Goal: Entertainment & Leisure: Browse casually

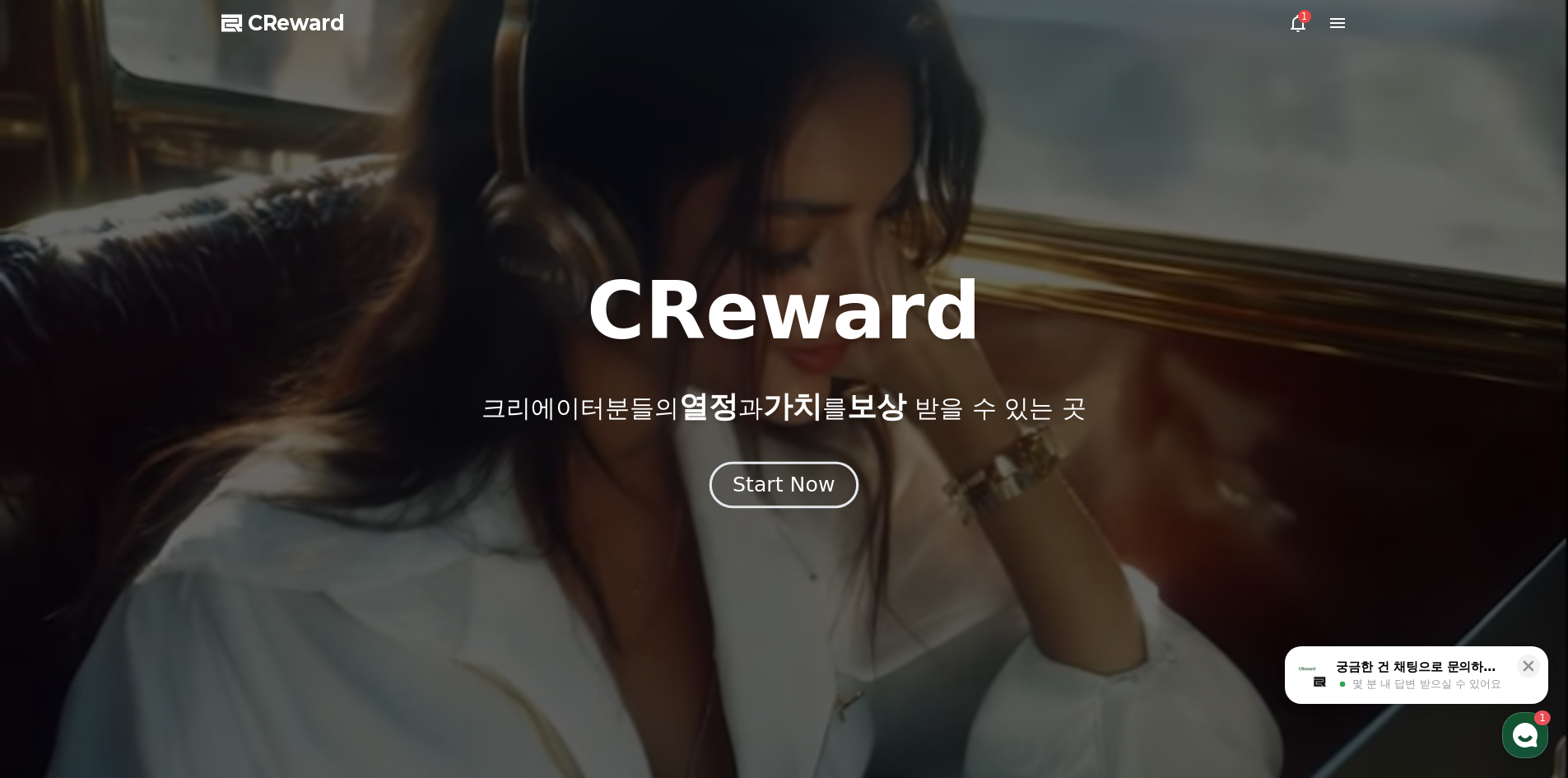
click at [793, 479] on div "Start Now" at bounding box center [783, 484] width 102 height 28
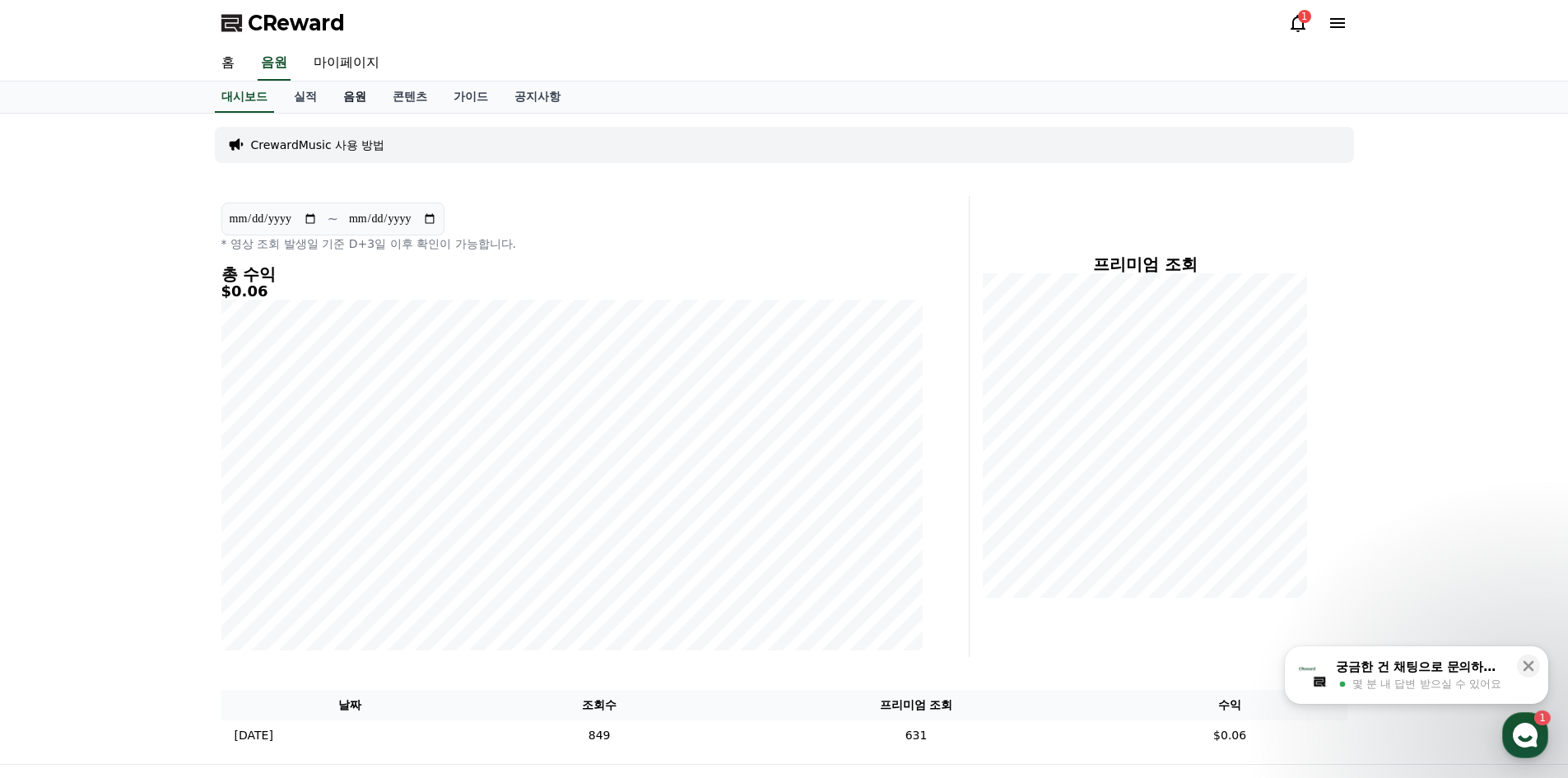
click at [358, 89] on link "음원" at bounding box center [355, 97] width 49 height 31
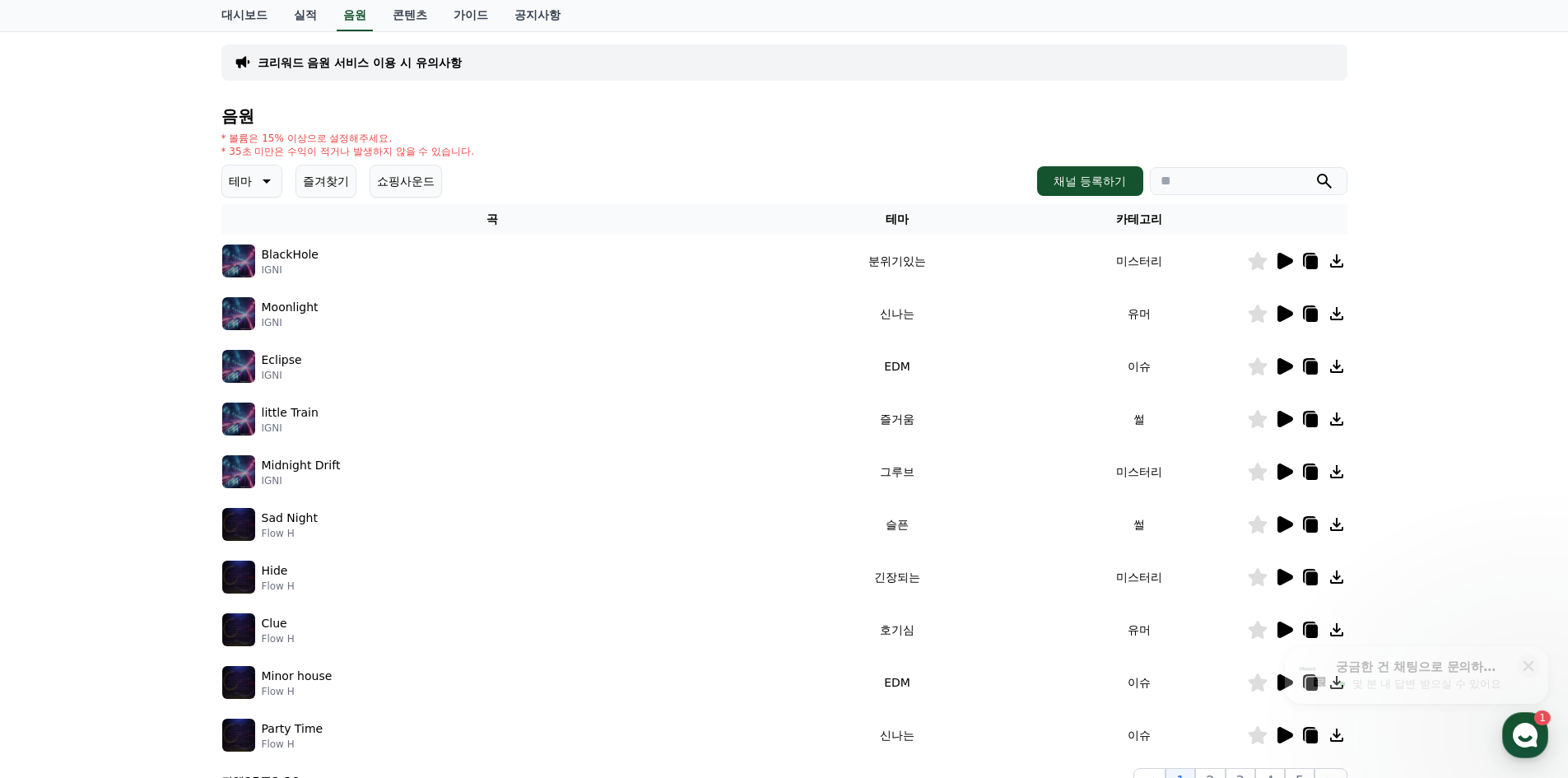
scroll to position [164, 0]
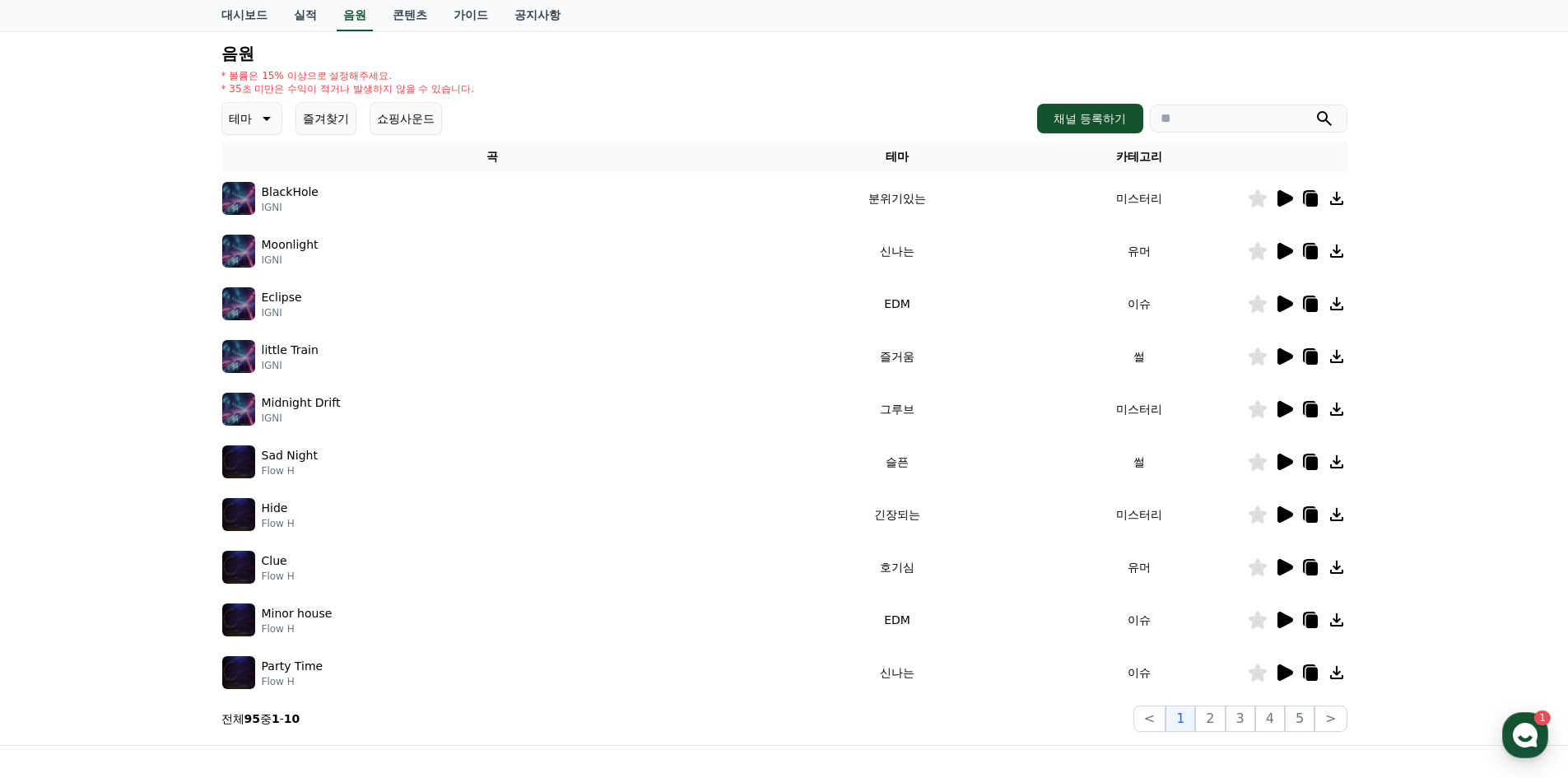
click at [275, 120] on button "테마" at bounding box center [252, 118] width 61 height 33
click at [257, 211] on button "환상적인" at bounding box center [254, 204] width 60 height 37
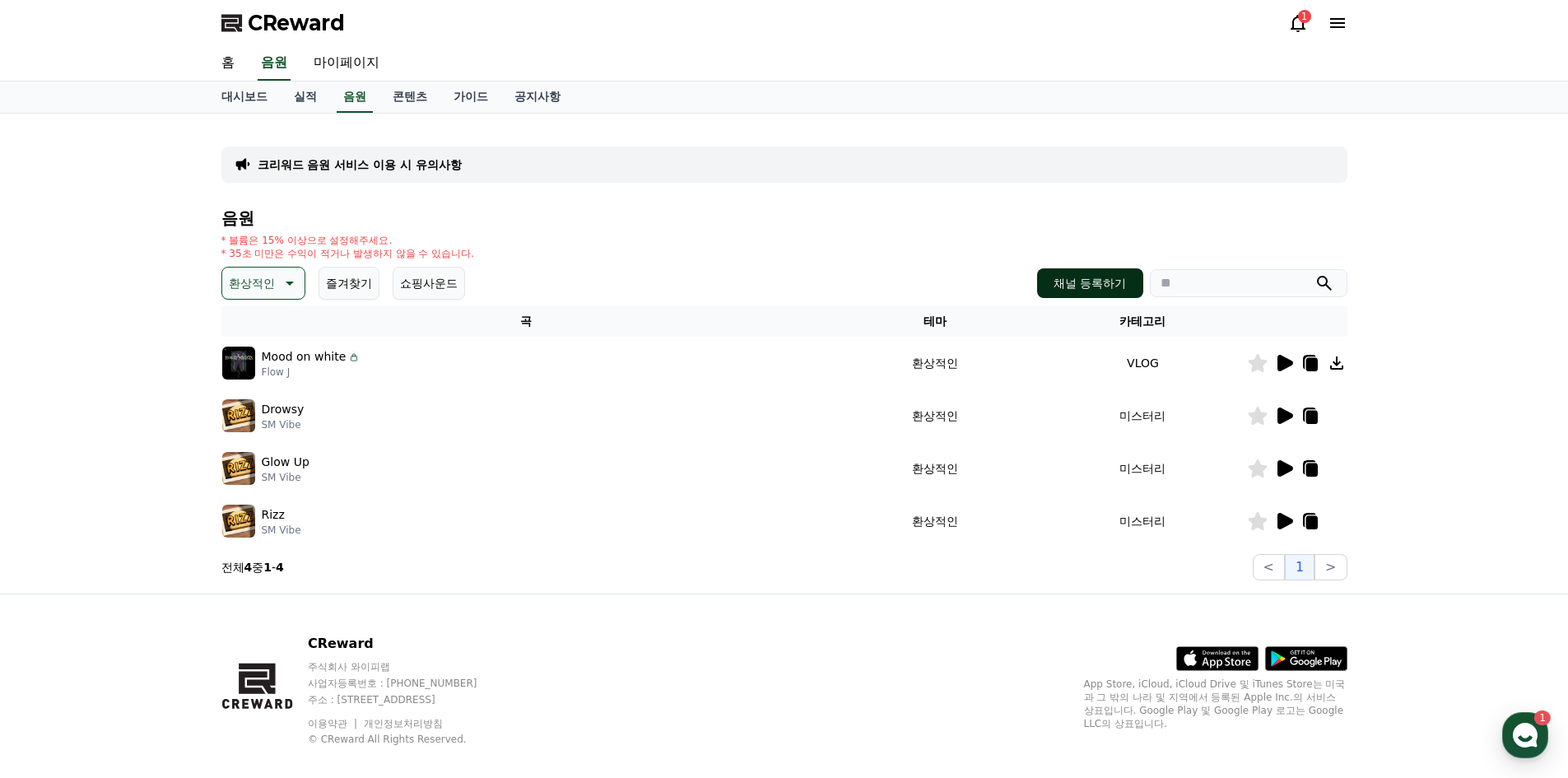
click at [1071, 284] on button "채널 등록하기" at bounding box center [1090, 283] width 106 height 30
click at [260, 280] on p "환상적인" at bounding box center [252, 283] width 46 height 23
click at [245, 411] on button "밝은" at bounding box center [242, 415] width 37 height 37
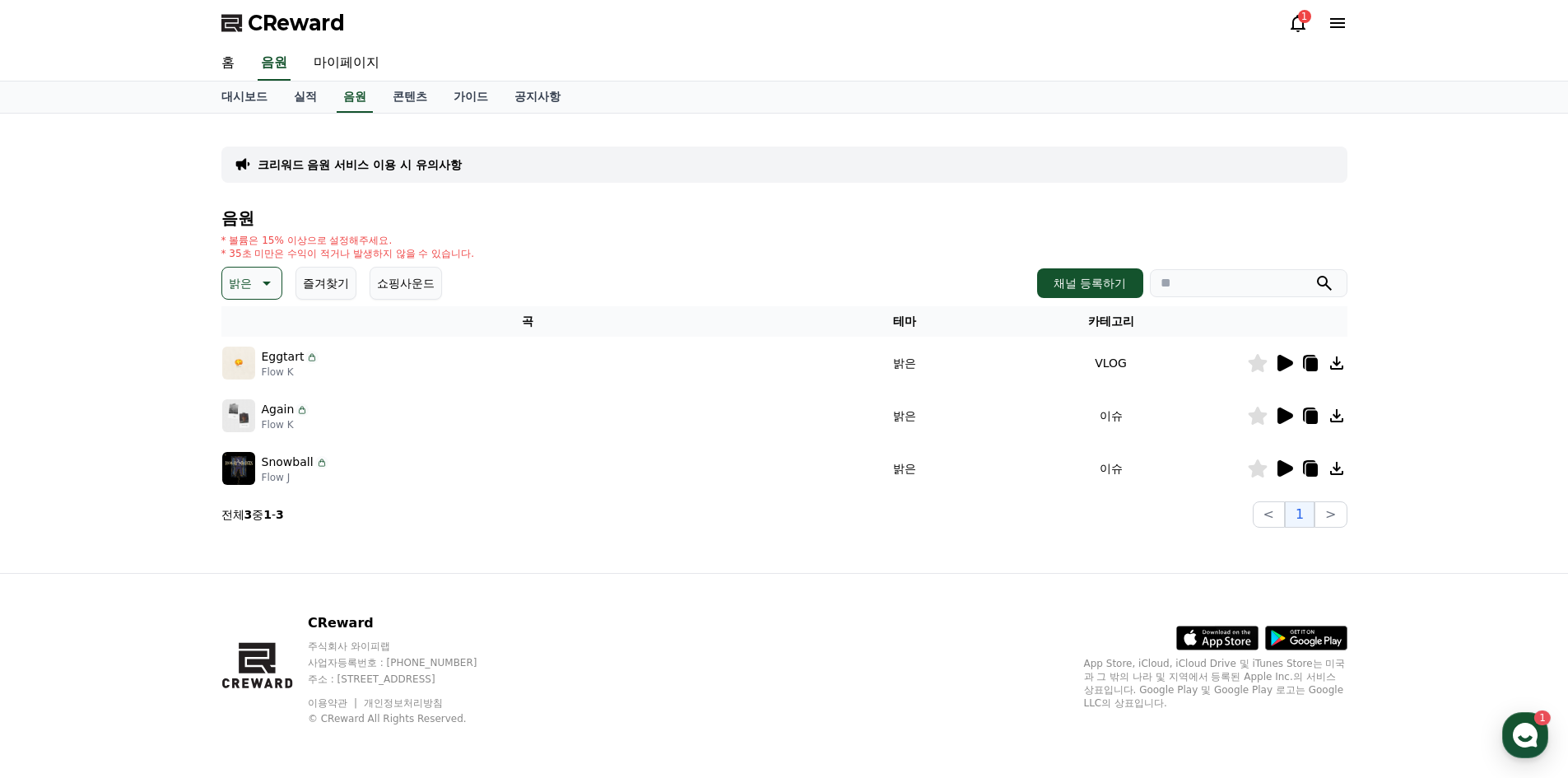
click at [1285, 360] on icon at bounding box center [1285, 363] width 15 height 16
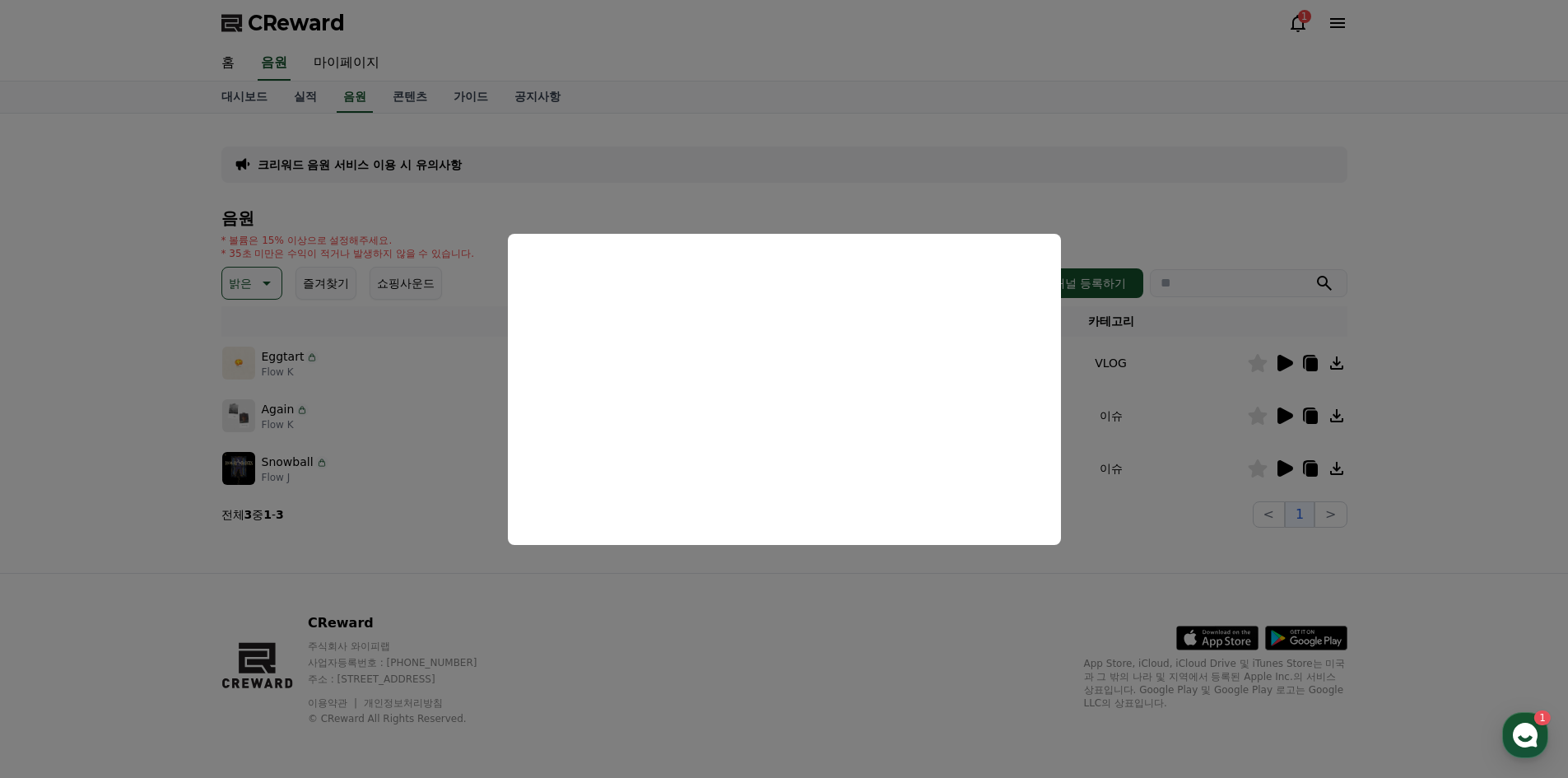
click at [1155, 210] on button "close modal" at bounding box center [784, 389] width 1568 height 778
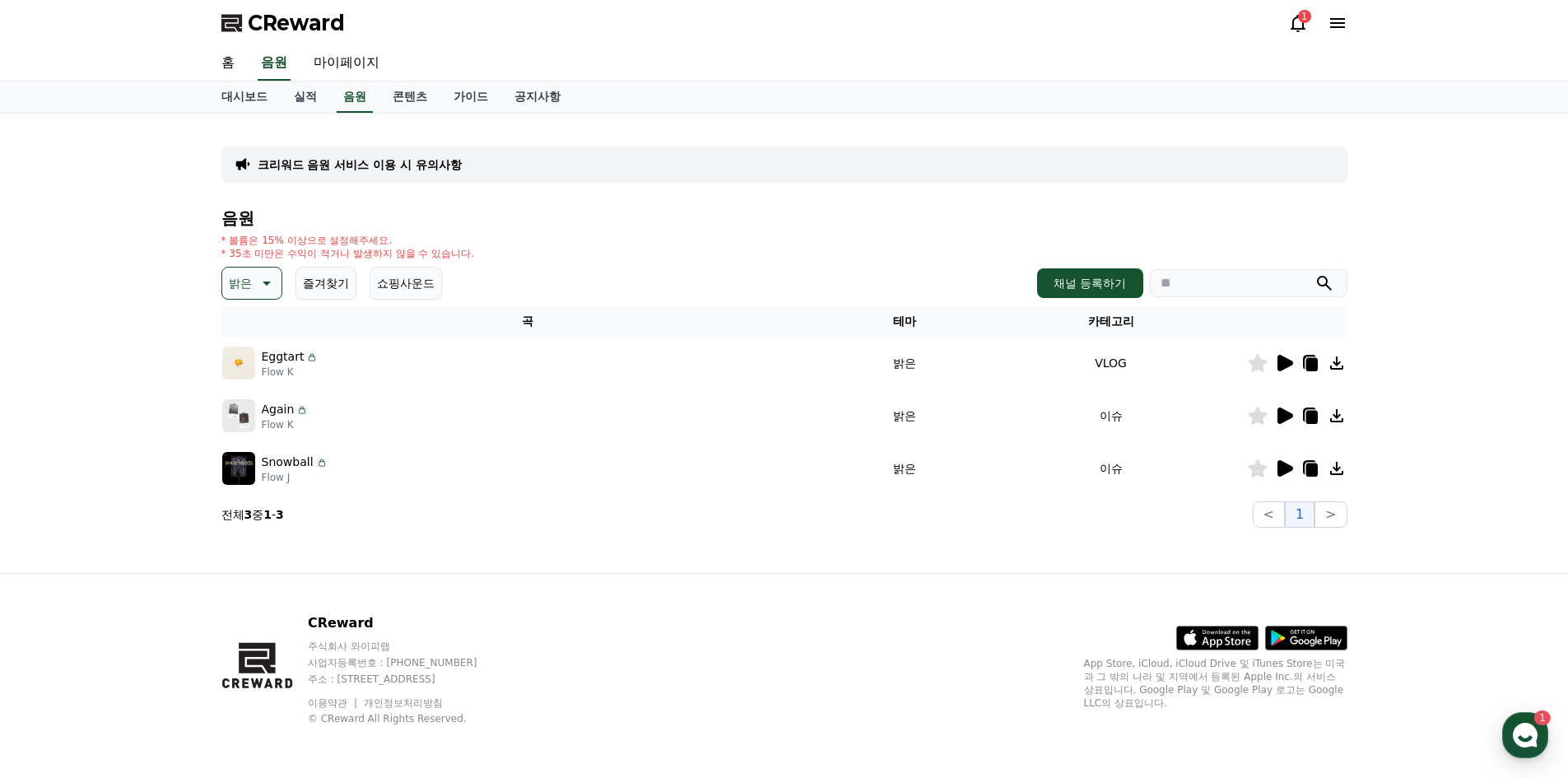
click at [1282, 423] on icon at bounding box center [1283, 415] width 20 height 20
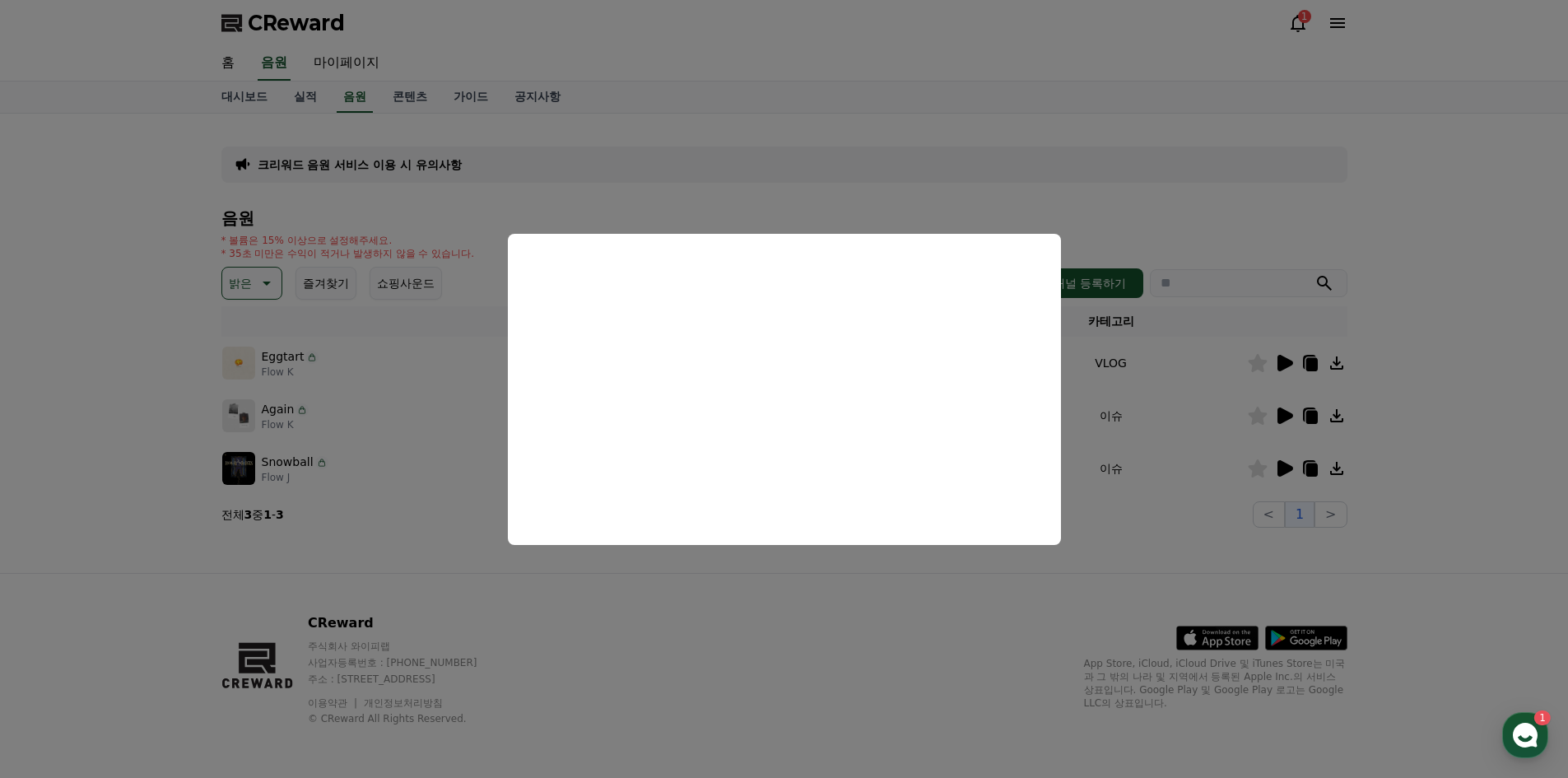
click at [798, 129] on button "close modal" at bounding box center [784, 389] width 1568 height 778
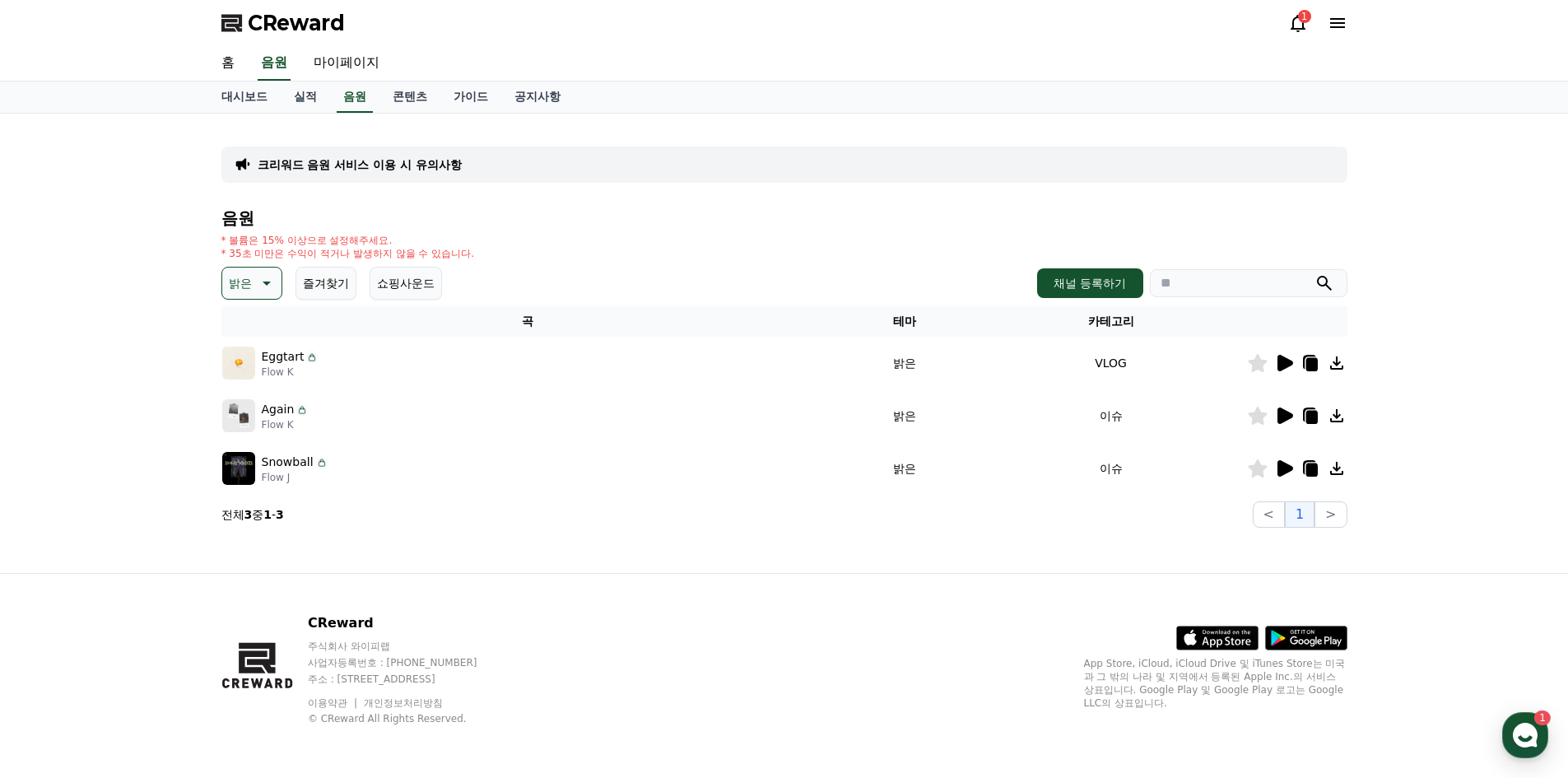
click at [1285, 470] on icon at bounding box center [1285, 467] width 15 height 16
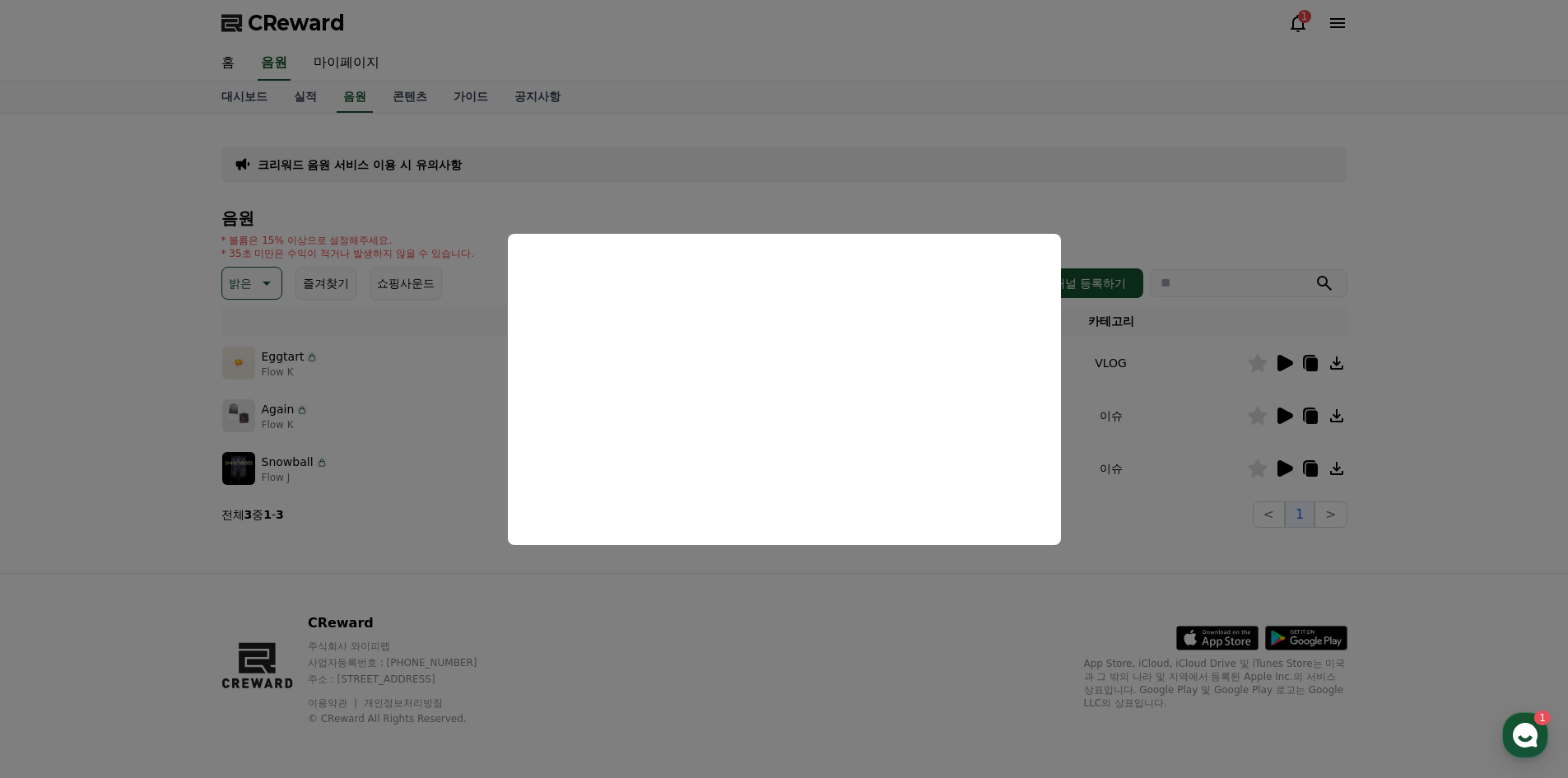
click at [677, 161] on button "close modal" at bounding box center [784, 389] width 1568 height 778
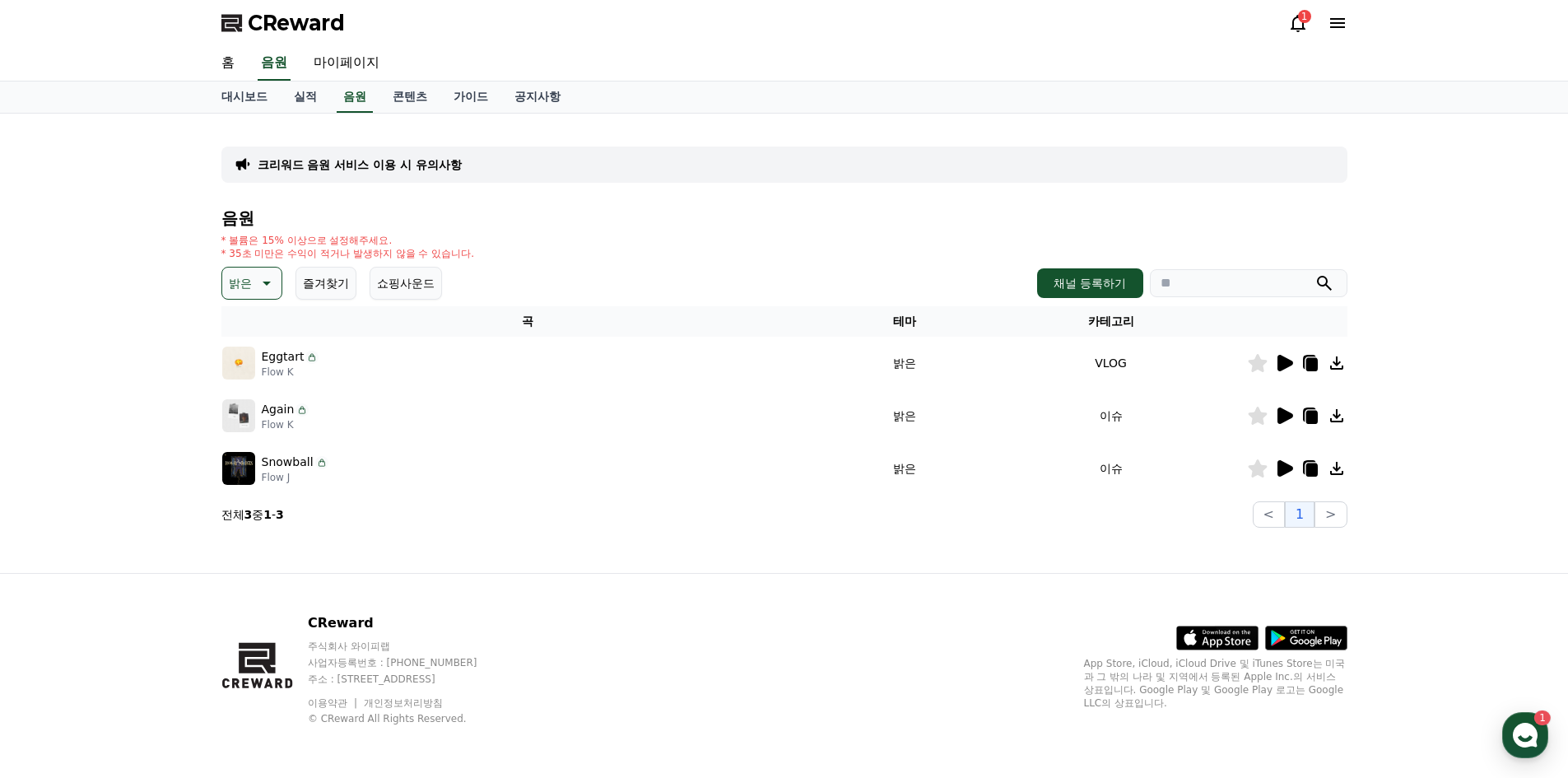
click at [275, 280] on button "밝은" at bounding box center [252, 283] width 61 height 33
click at [261, 415] on button "신나는" at bounding box center [248, 419] width 48 height 37
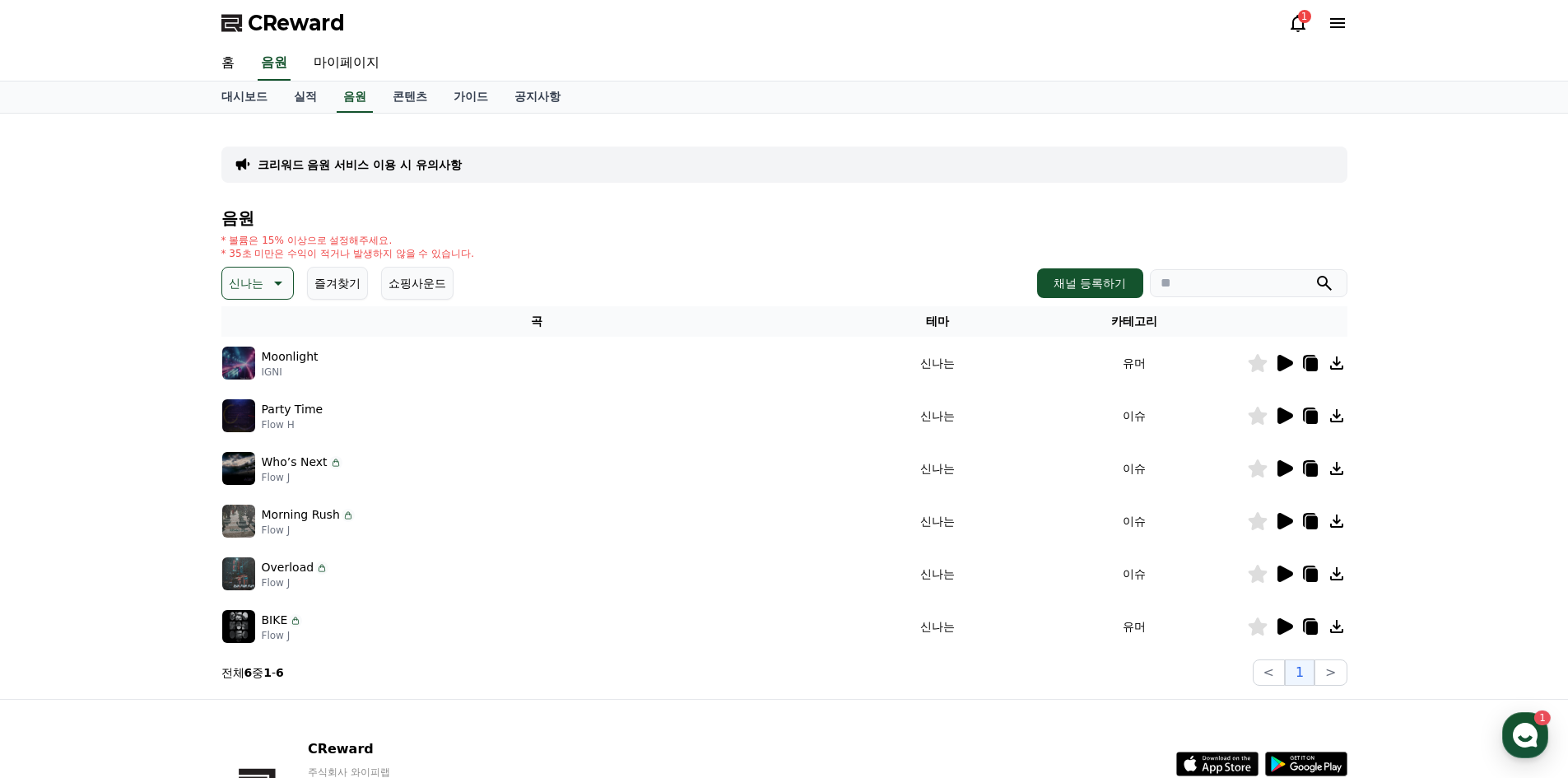
click at [1279, 363] on icon at bounding box center [1285, 363] width 15 height 16
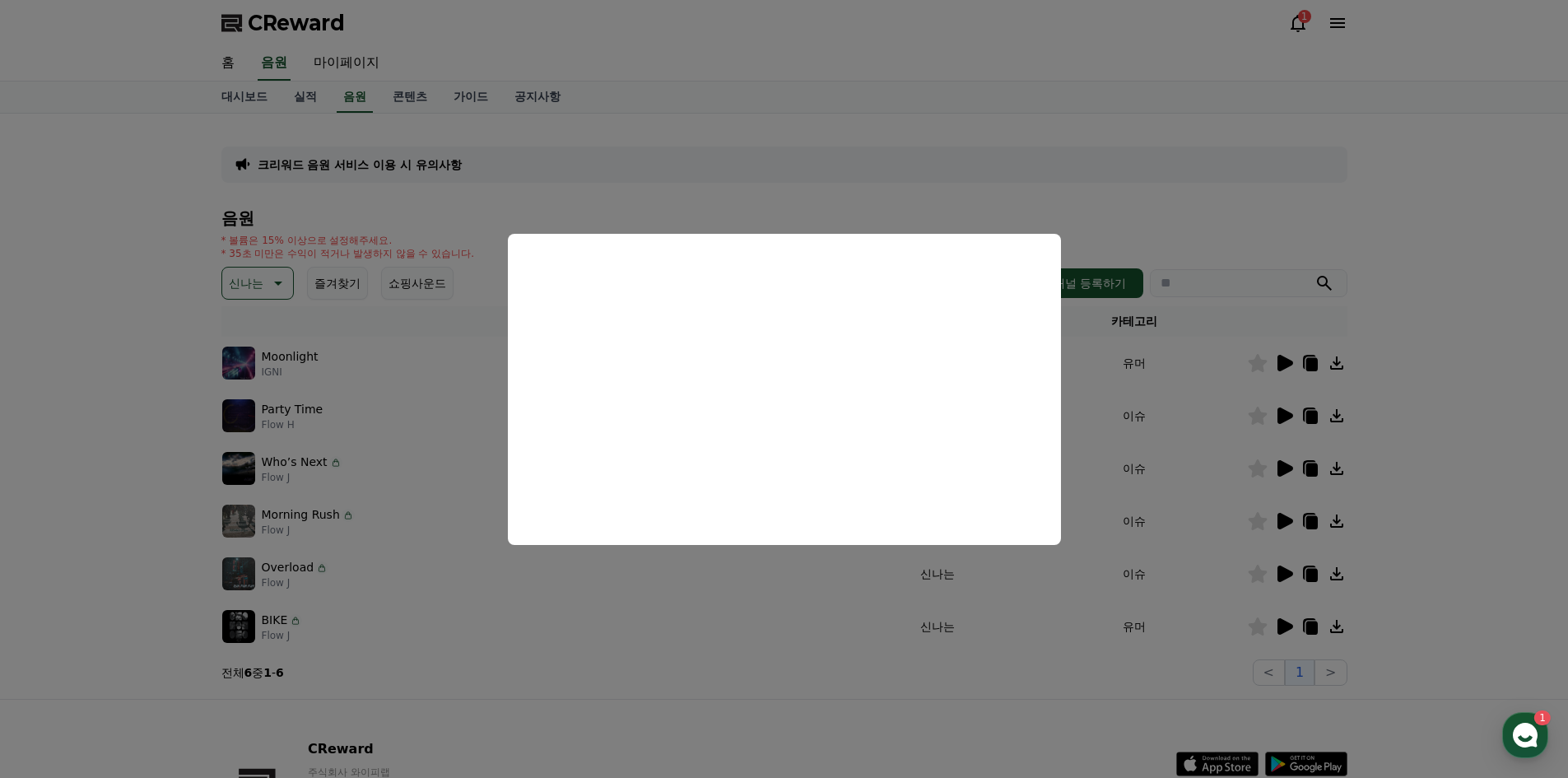
click at [657, 169] on button "close modal" at bounding box center [784, 389] width 1568 height 778
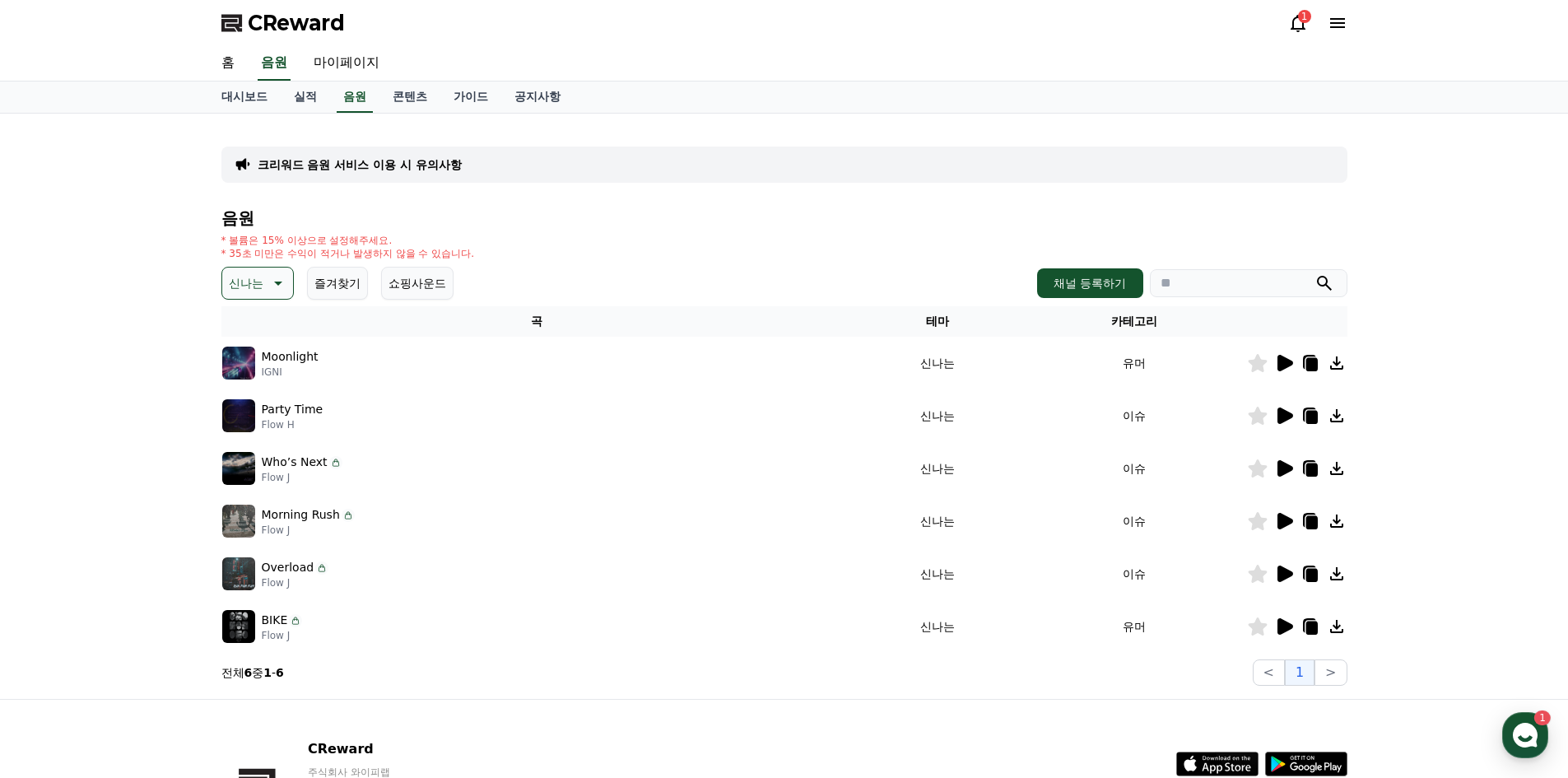
click at [281, 282] on icon at bounding box center [278, 283] width 9 height 4
click at [262, 375] on button "통통튀는" at bounding box center [254, 376] width 60 height 37
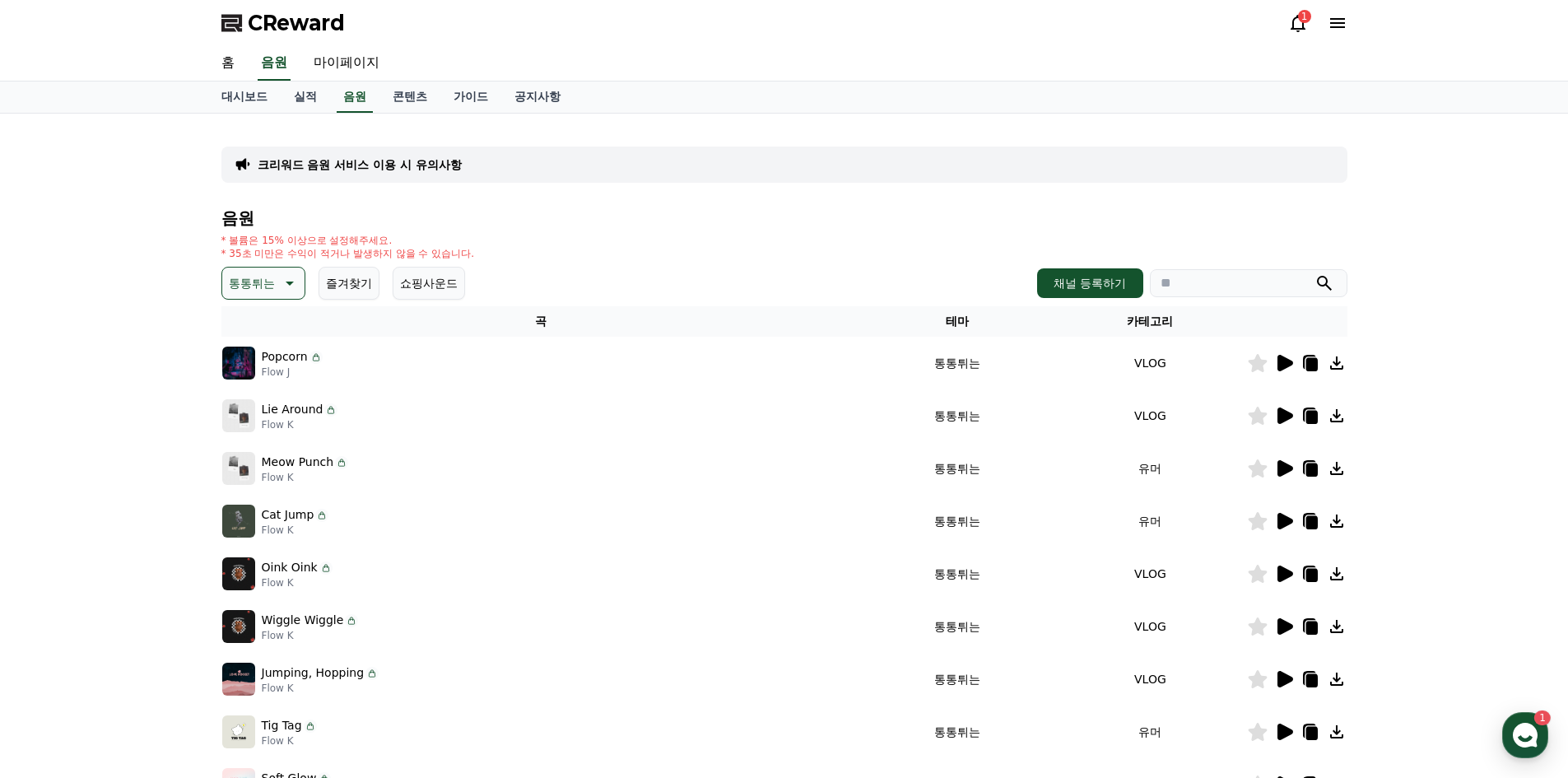
click at [1272, 362] on div at bounding box center [1296, 363] width 99 height 20
click at [1264, 362] on icon at bounding box center [1256, 363] width 19 height 18
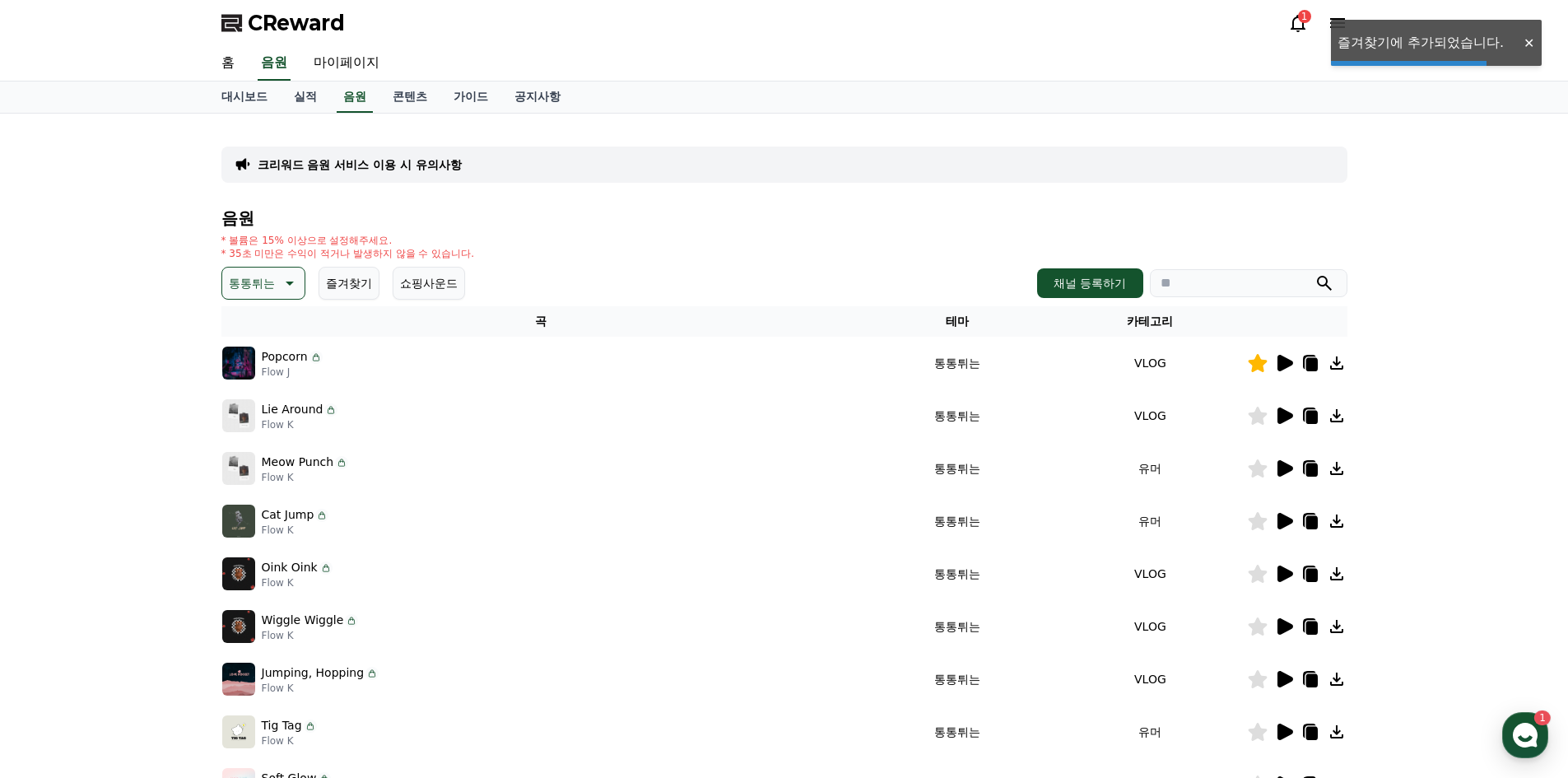
click at [1255, 363] on icon at bounding box center [1256, 363] width 19 height 18
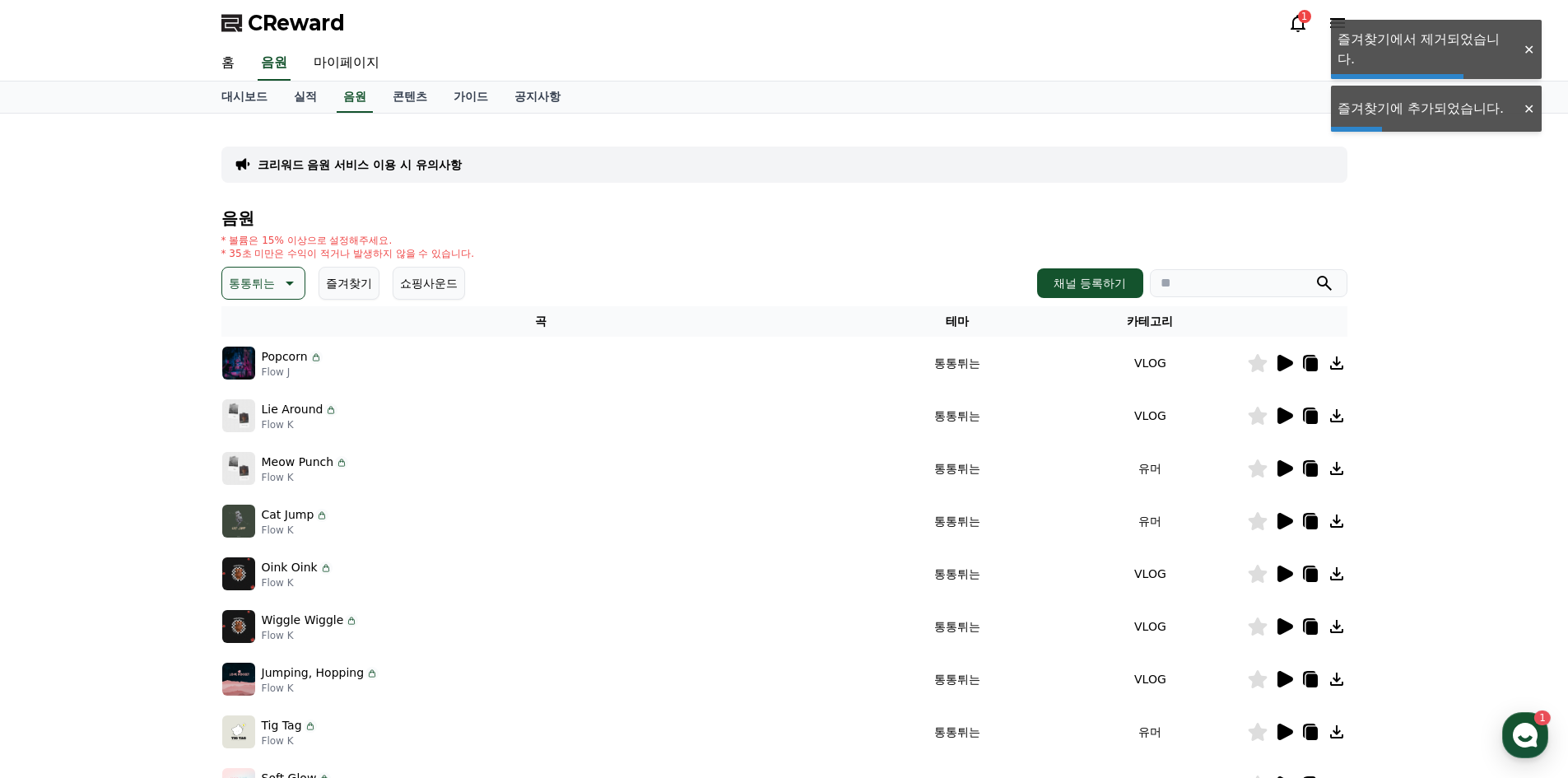
click at [1290, 361] on icon at bounding box center [1285, 363] width 15 height 16
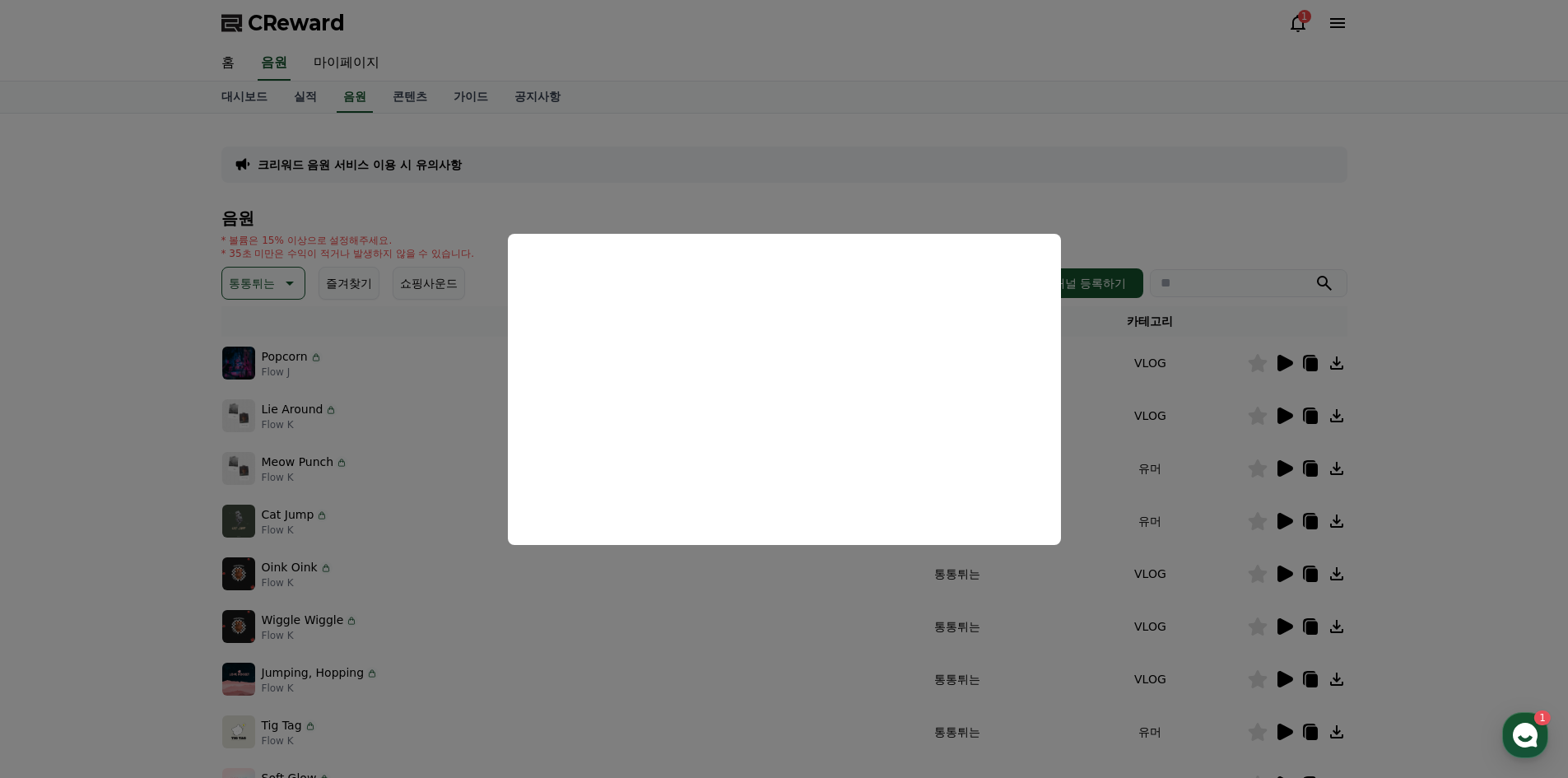
click at [811, 186] on button "close modal" at bounding box center [784, 389] width 1568 height 778
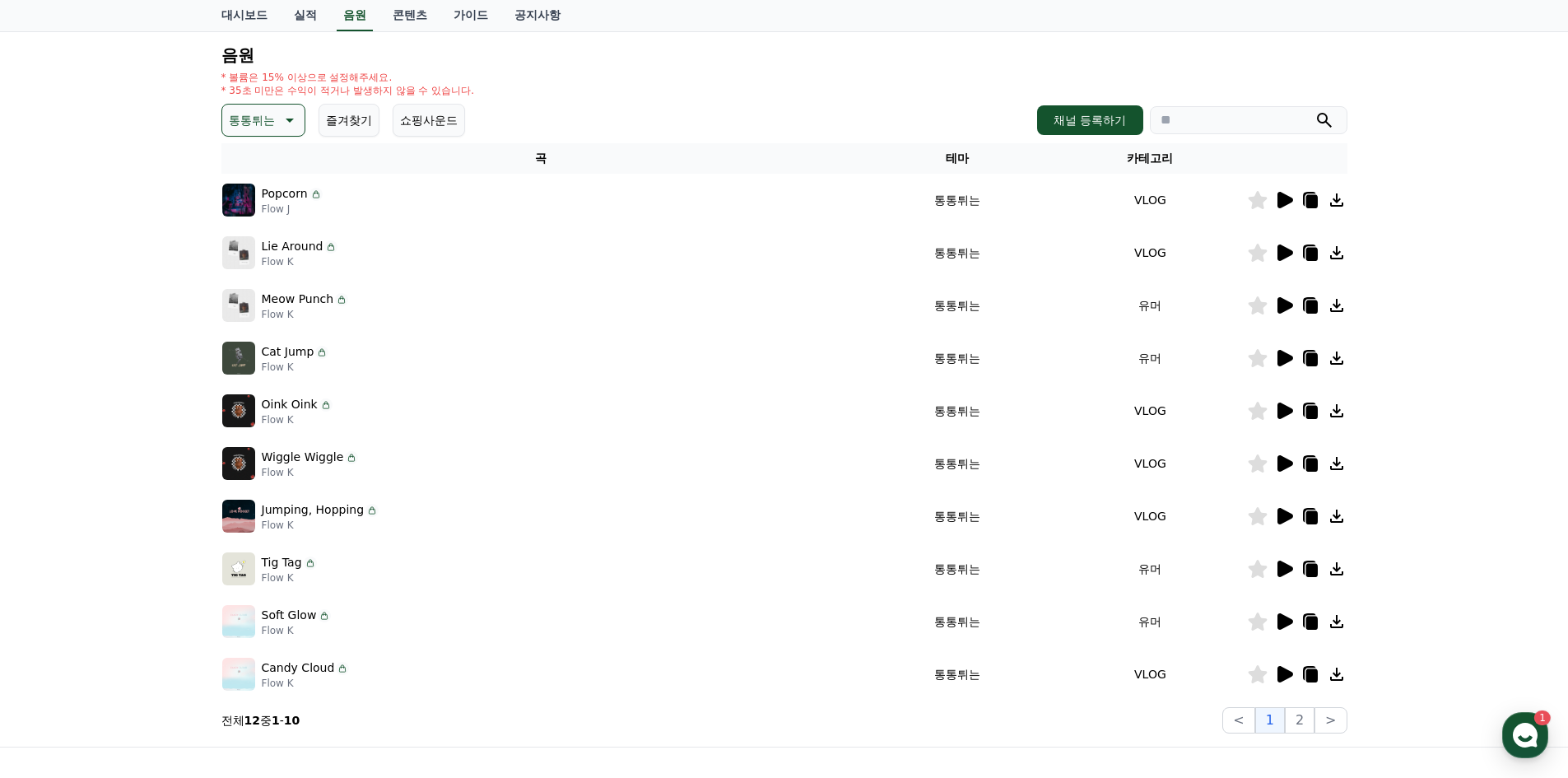
scroll to position [164, 0]
click at [1281, 249] on icon at bounding box center [1285, 250] width 15 height 16
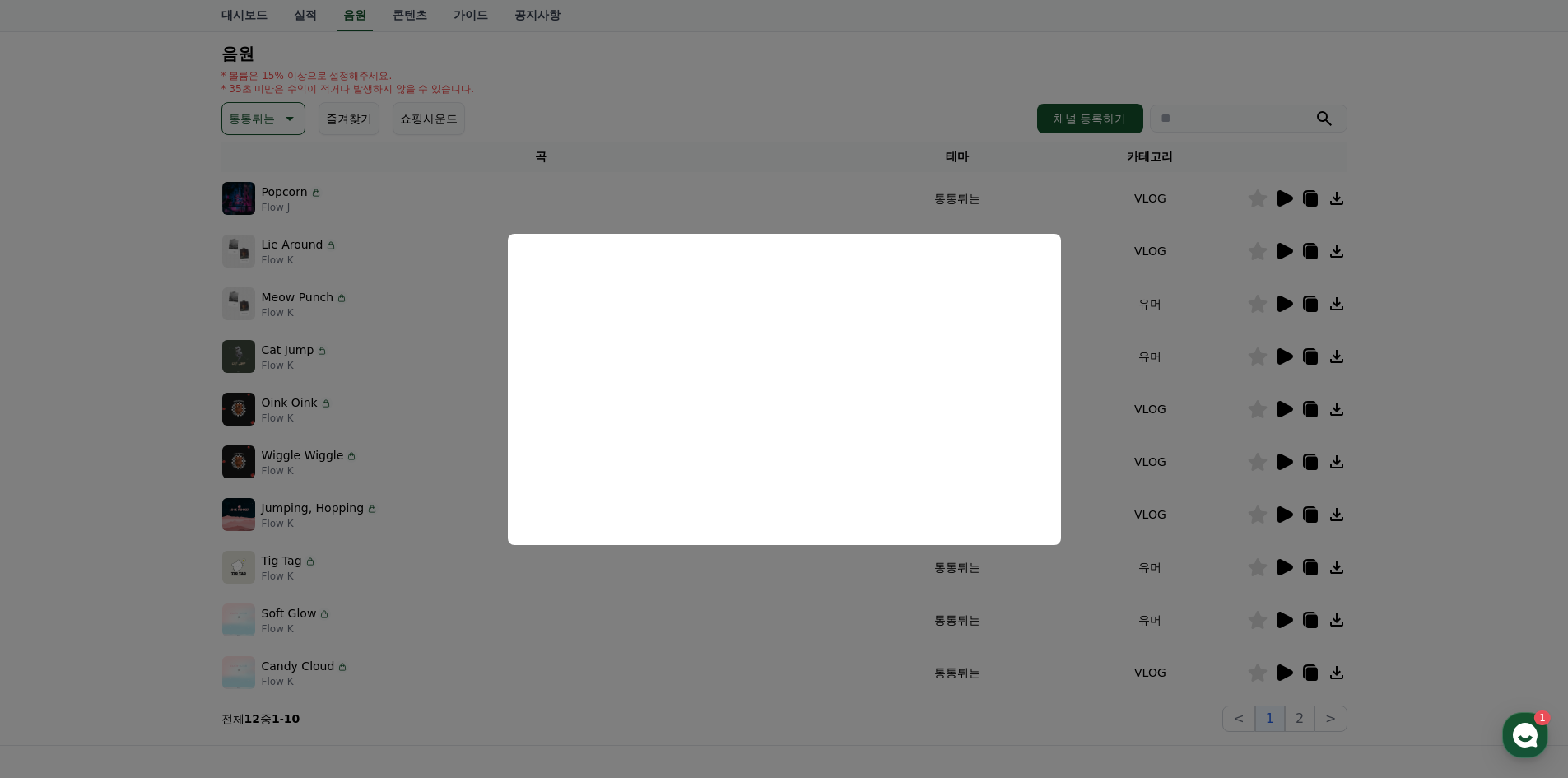
click at [693, 106] on button "close modal" at bounding box center [784, 389] width 1568 height 778
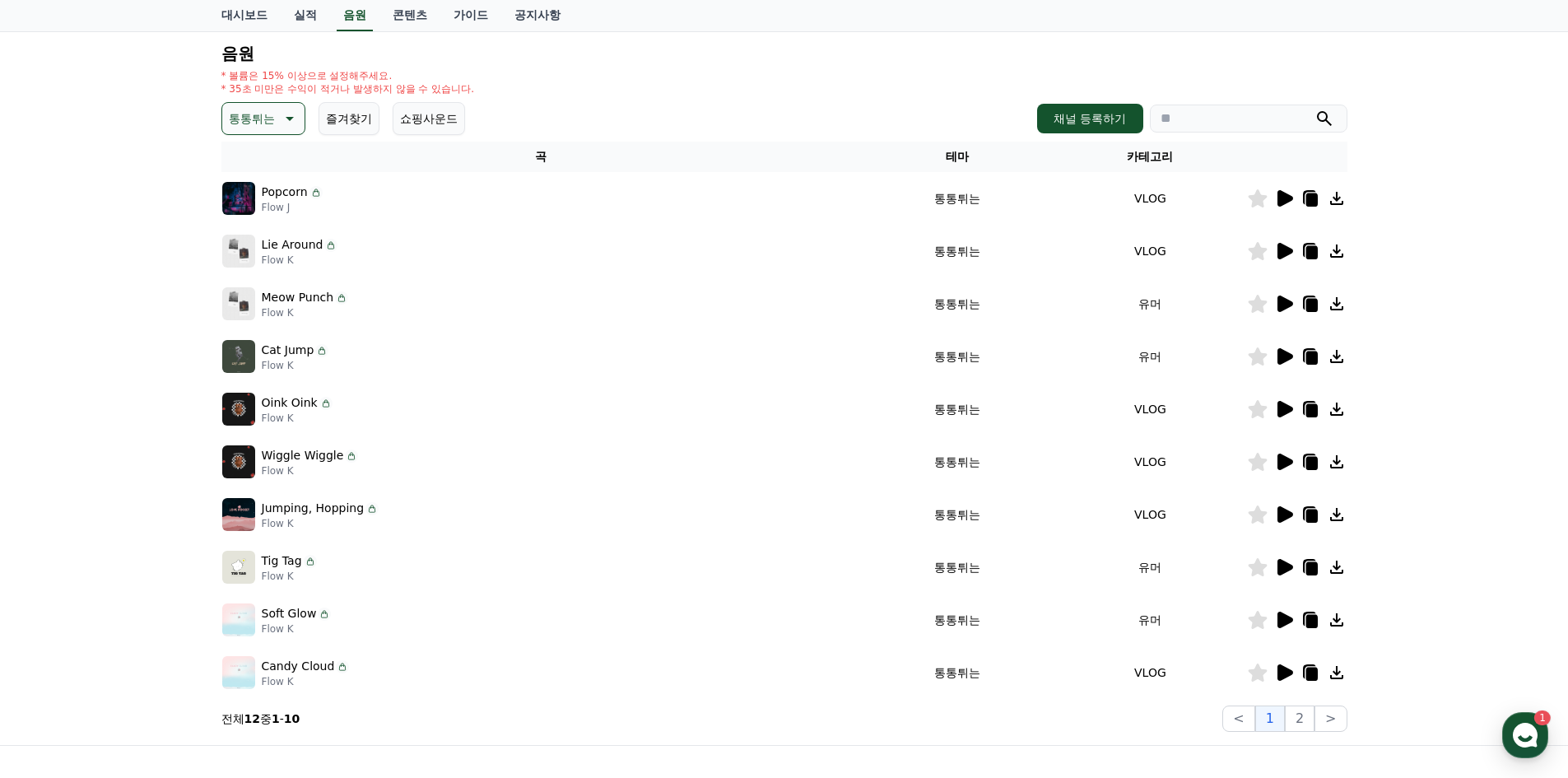
click at [1280, 304] on icon at bounding box center [1285, 303] width 15 height 16
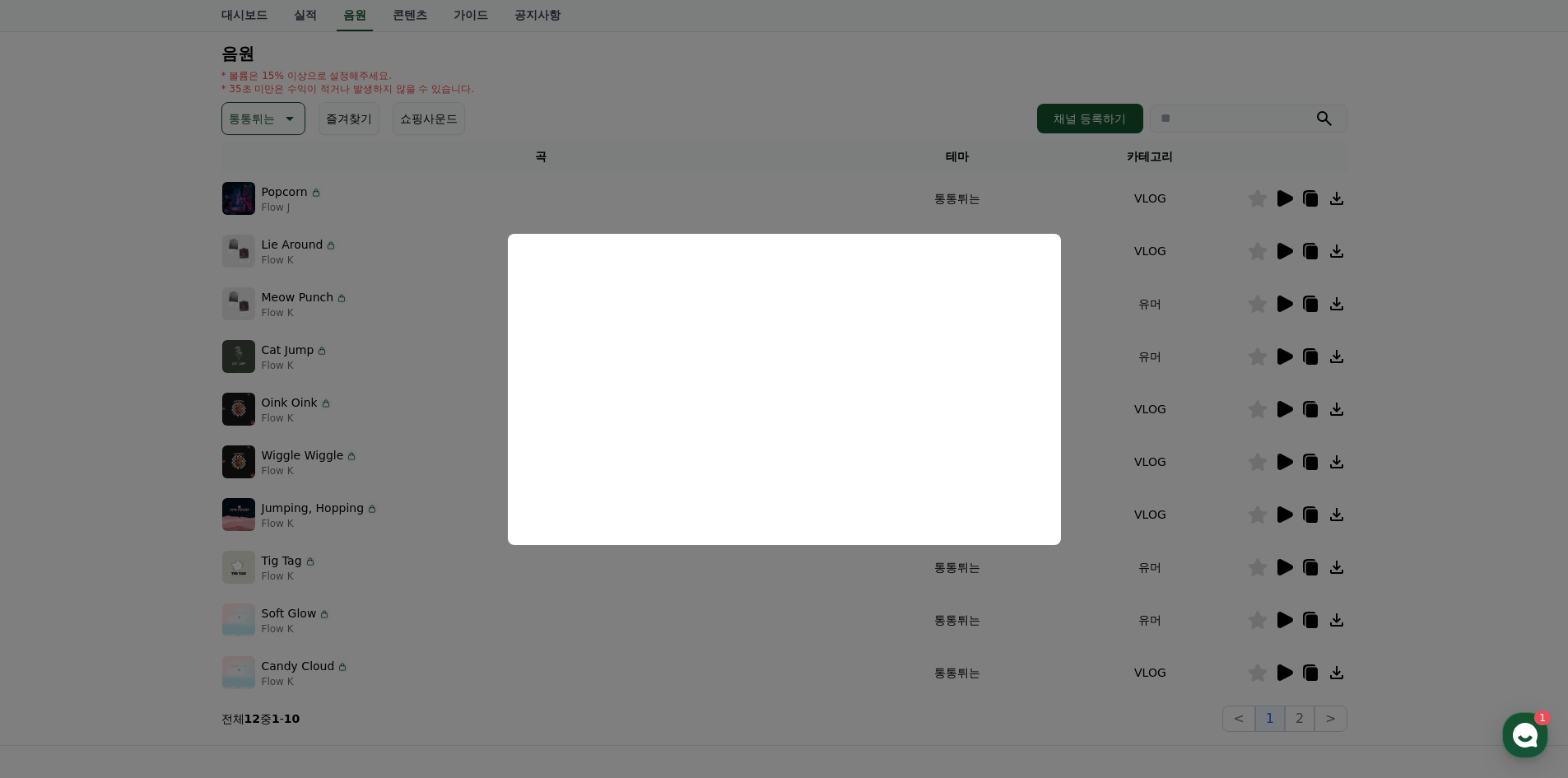
click at [174, 350] on button "close modal" at bounding box center [784, 389] width 1568 height 778
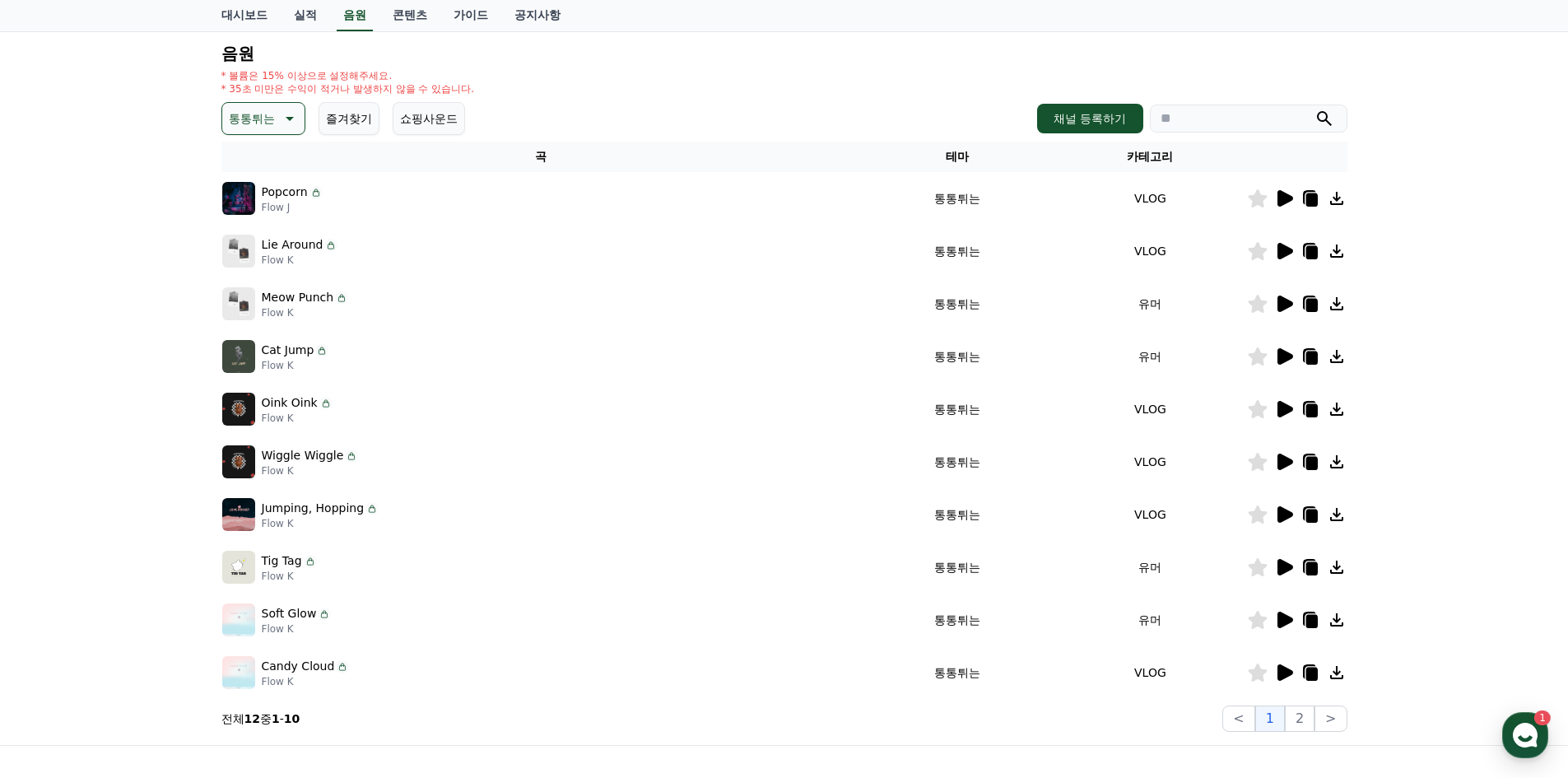
click at [1276, 358] on icon at bounding box center [1283, 356] width 20 height 20
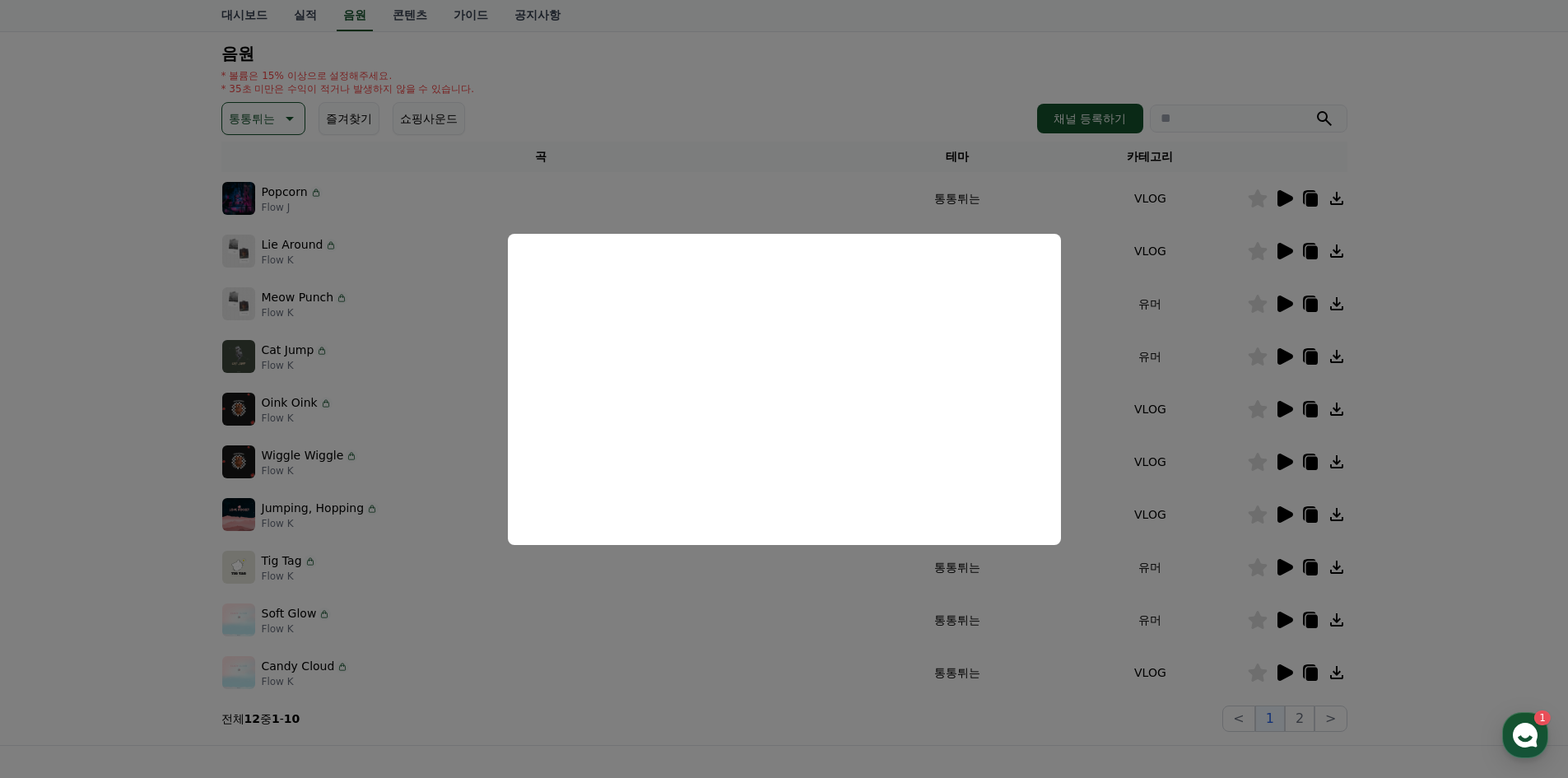
click at [125, 464] on button "close modal" at bounding box center [784, 389] width 1568 height 778
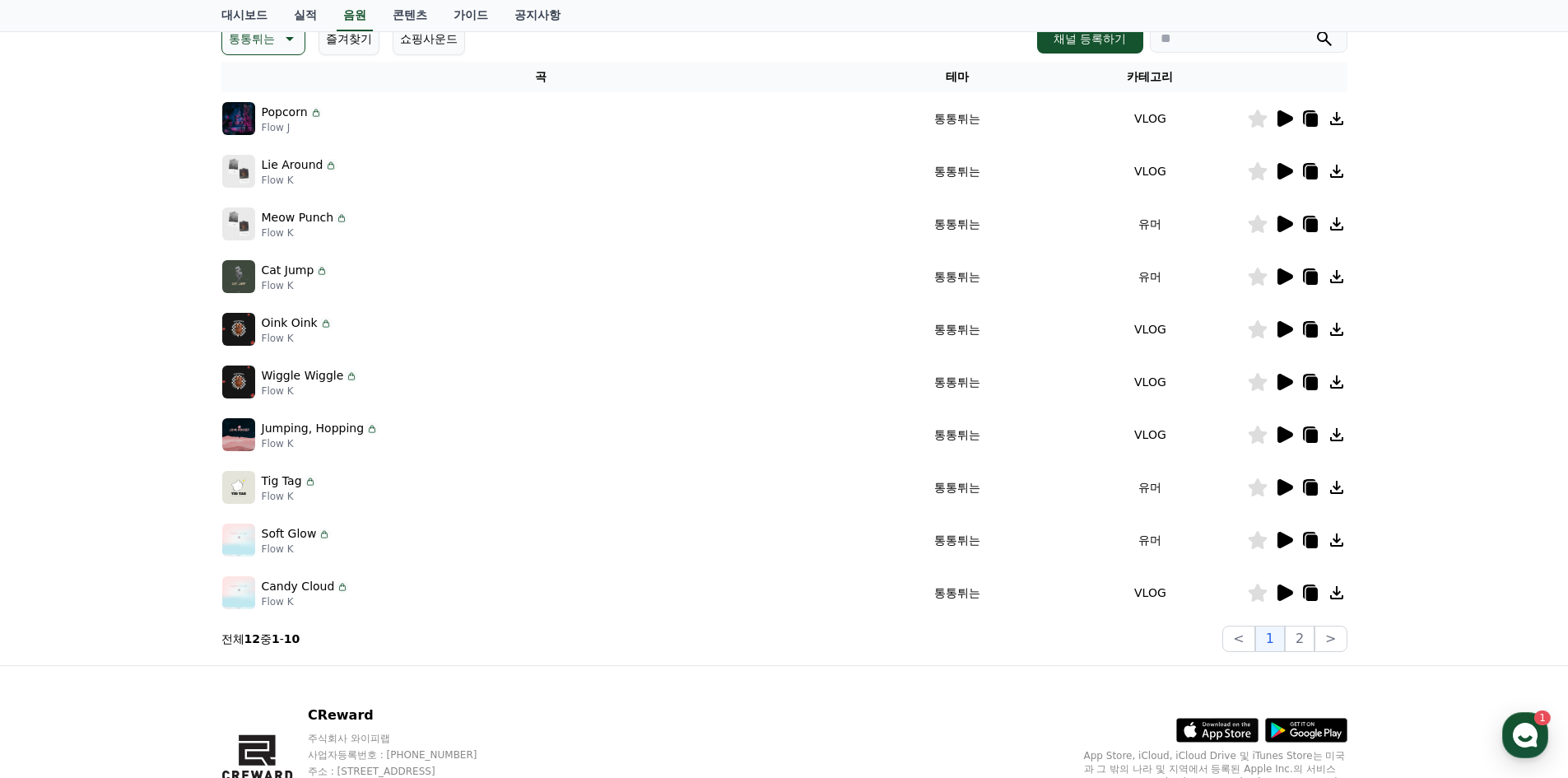
scroll to position [247, 0]
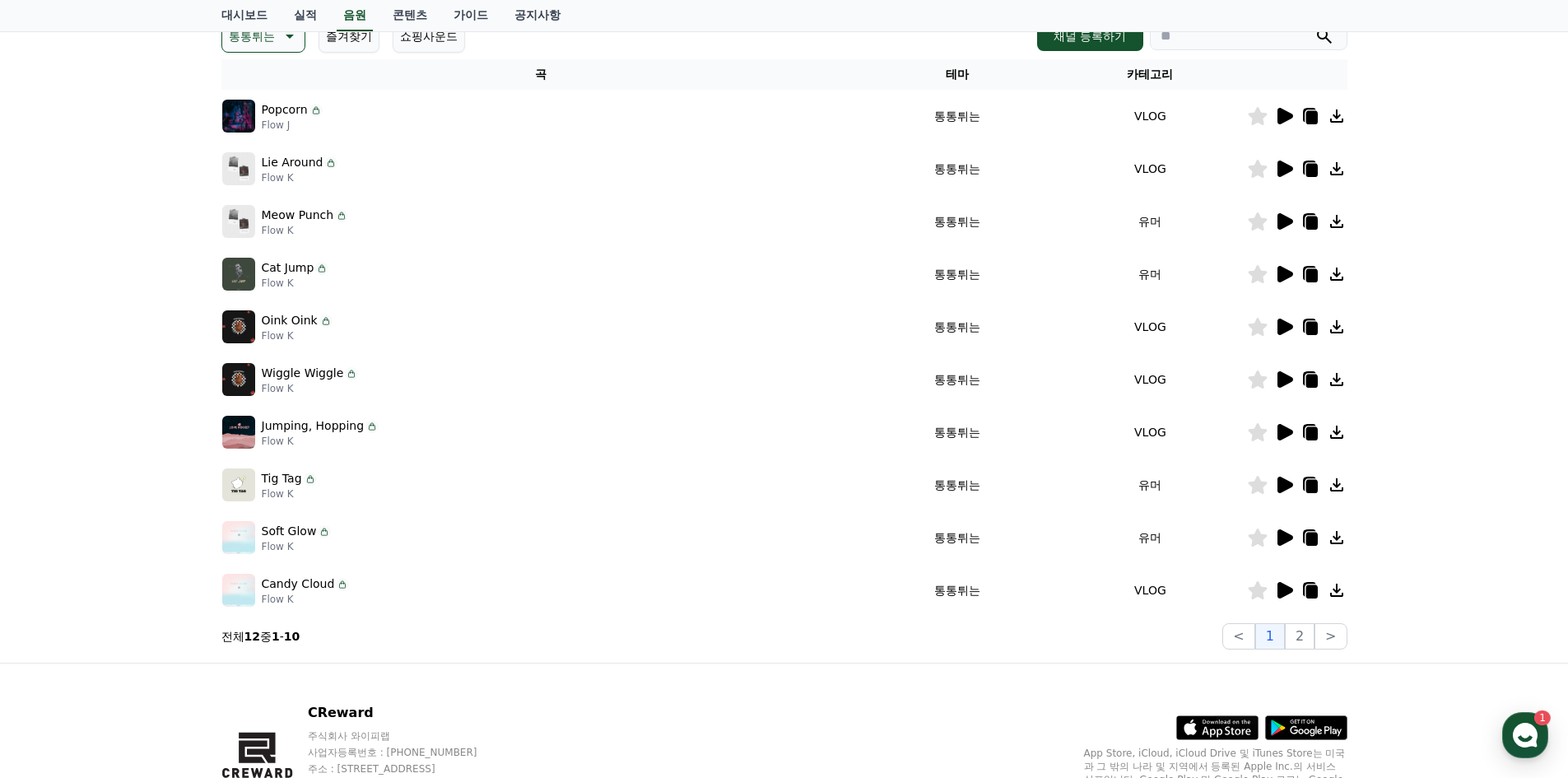
click at [1276, 319] on icon at bounding box center [1283, 326] width 20 height 20
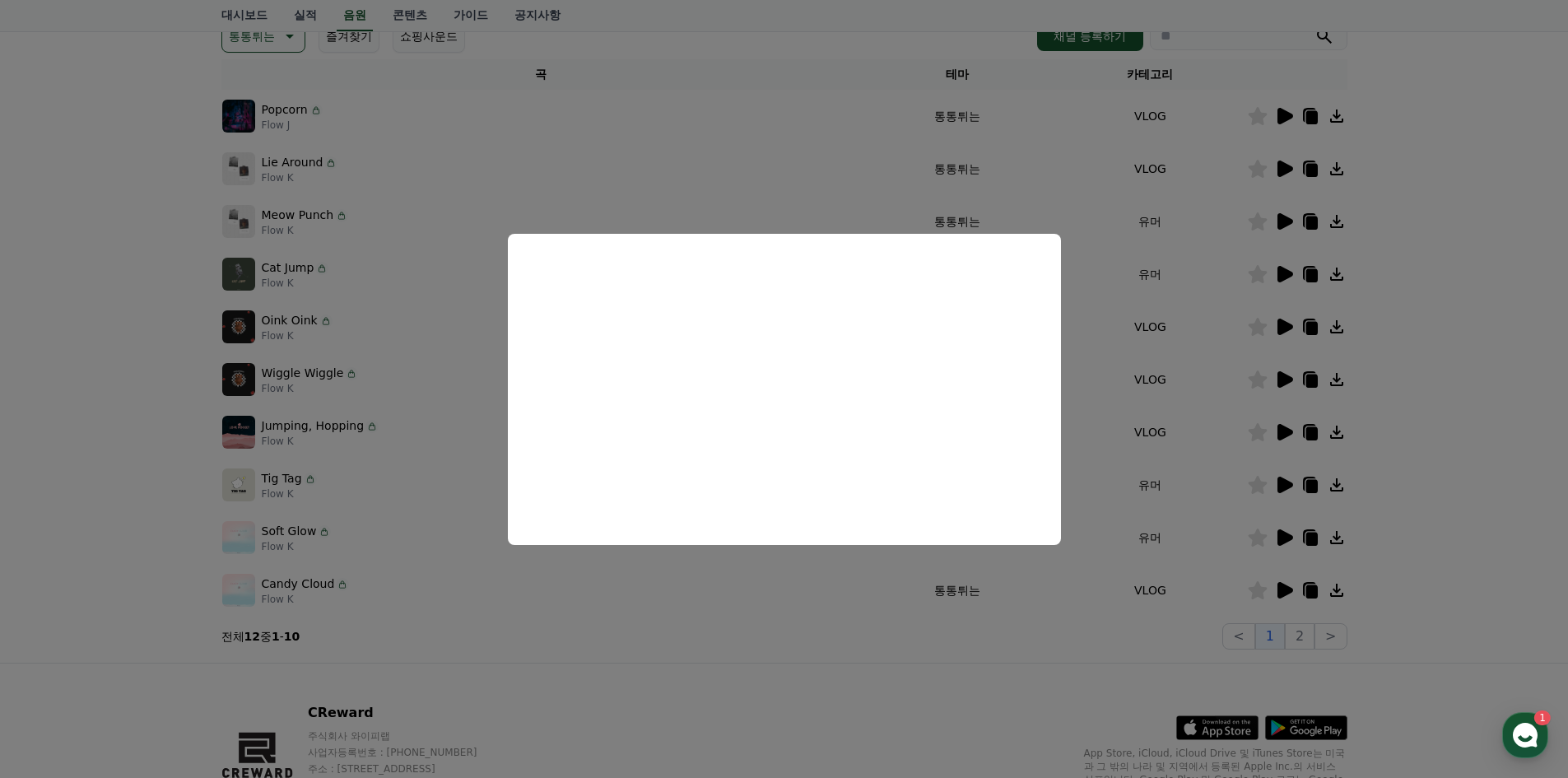
click at [163, 323] on button "close modal" at bounding box center [784, 389] width 1568 height 778
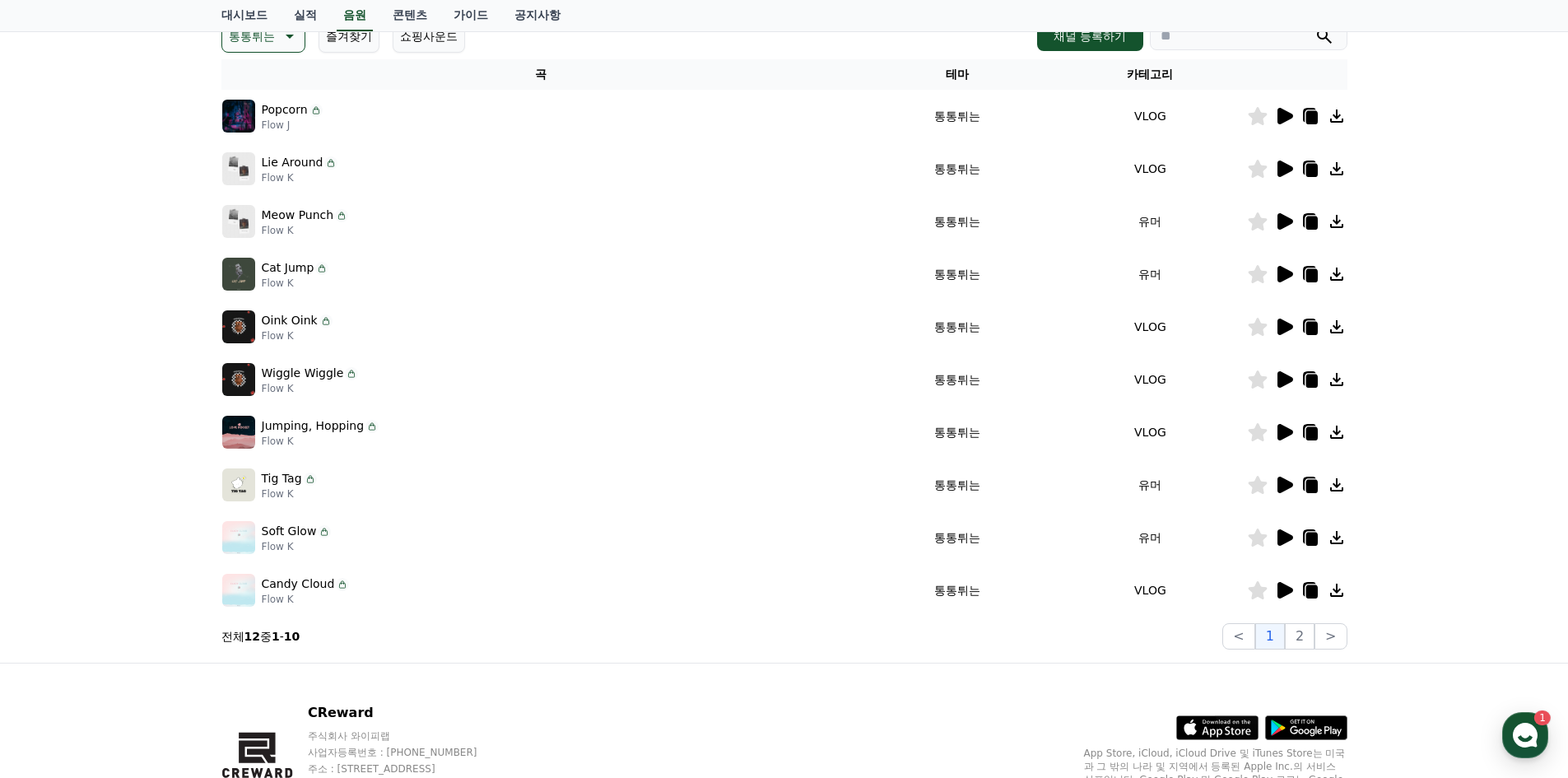
click at [1283, 380] on icon at bounding box center [1285, 379] width 15 height 16
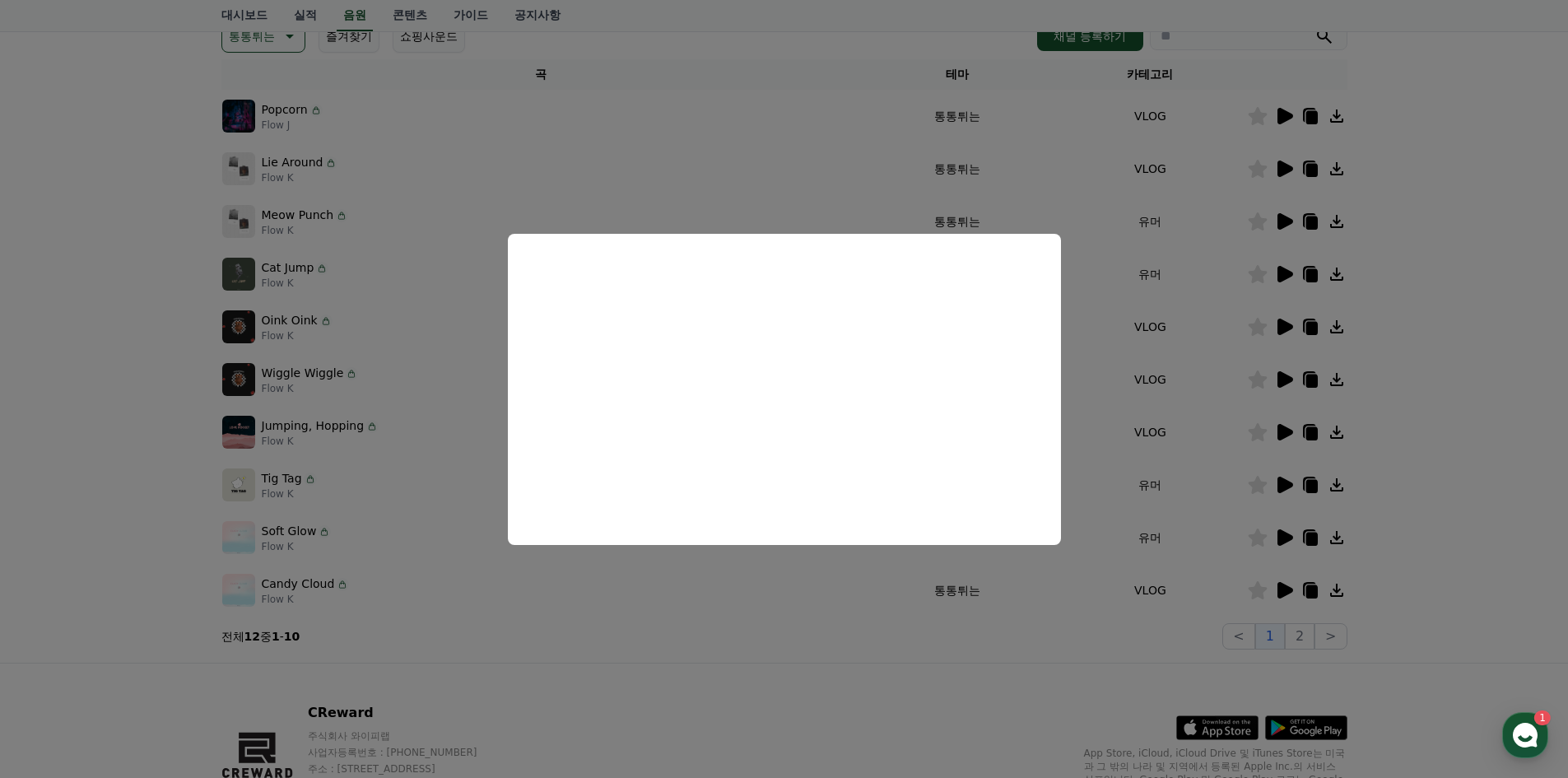
click at [150, 425] on button "close modal" at bounding box center [784, 389] width 1568 height 778
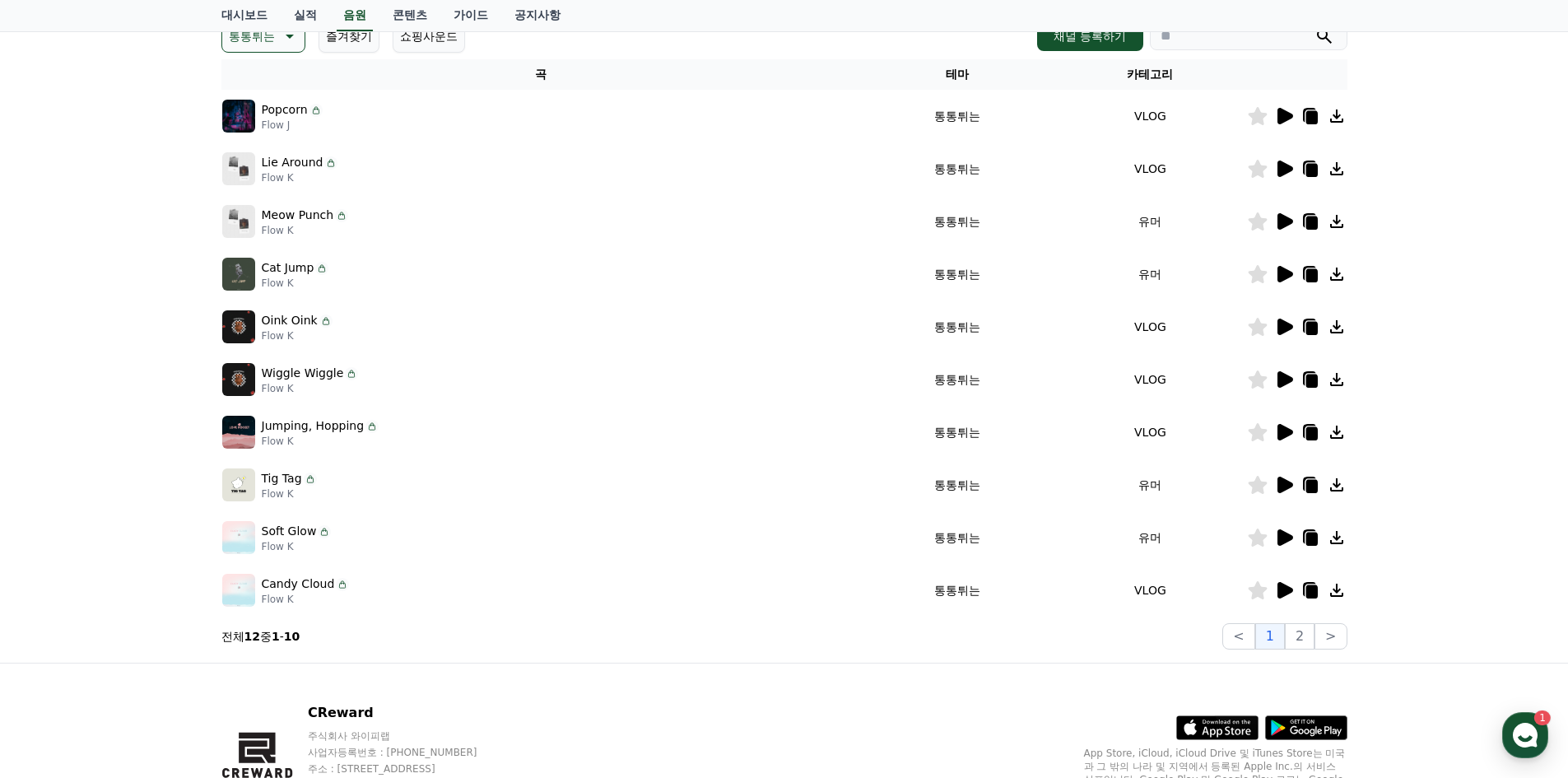
click at [1262, 330] on icon at bounding box center [1256, 326] width 19 height 18
click at [1275, 323] on icon at bounding box center [1283, 326] width 20 height 20
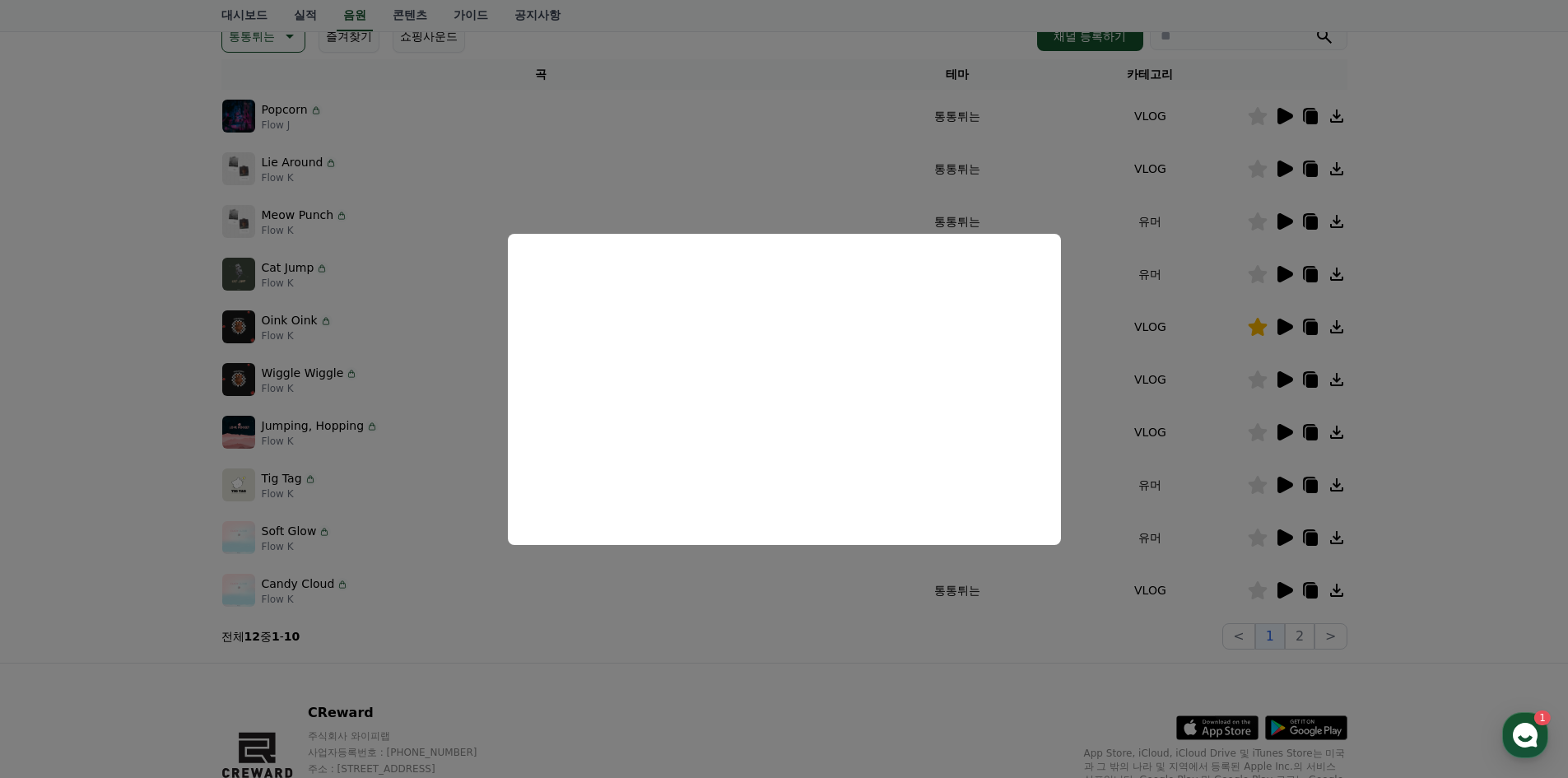
click at [1056, 192] on button "close modal" at bounding box center [784, 389] width 1568 height 778
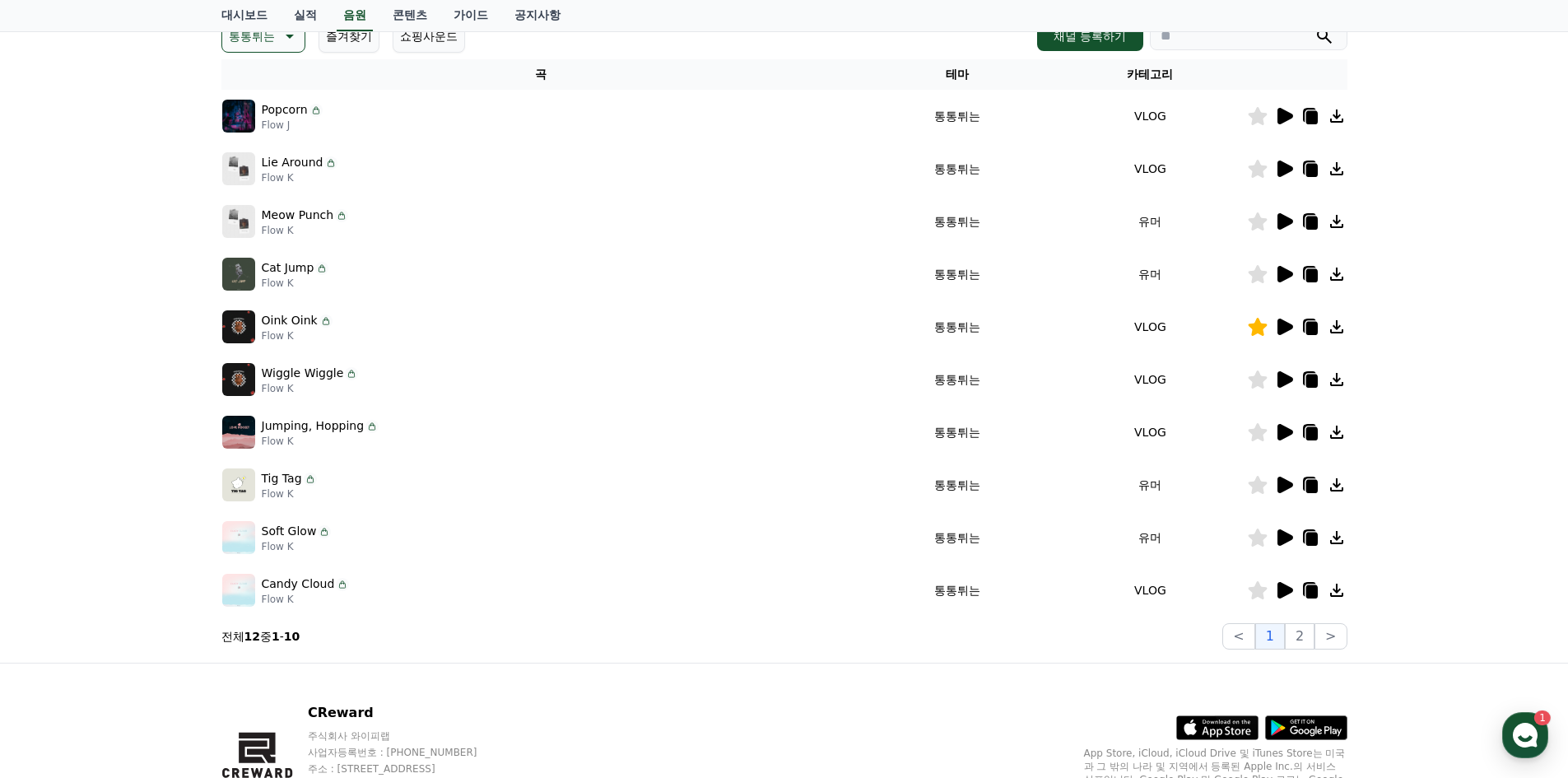
click at [1286, 272] on icon at bounding box center [1285, 273] width 15 height 16
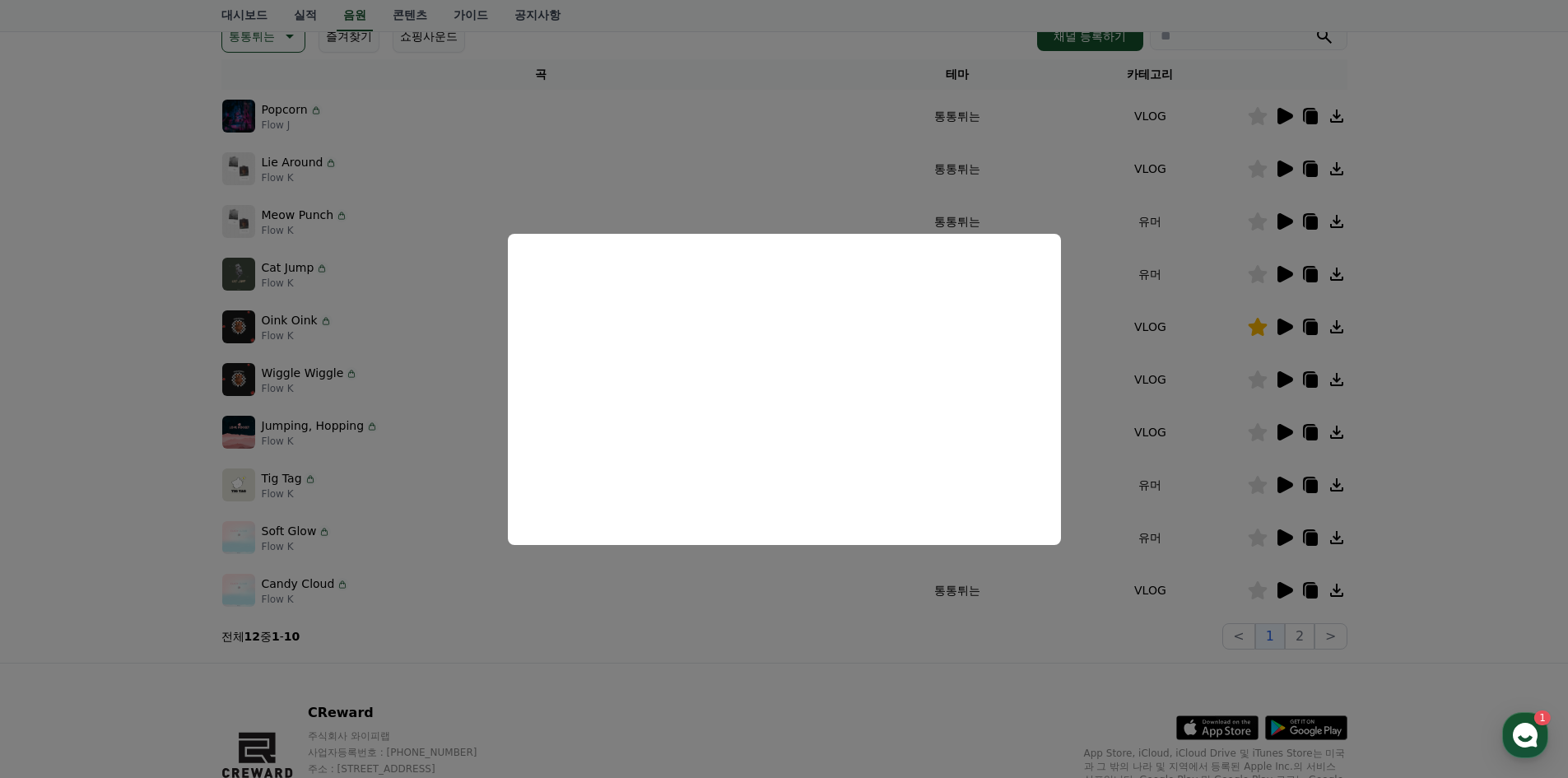
click at [780, 181] on button "close modal" at bounding box center [784, 389] width 1568 height 778
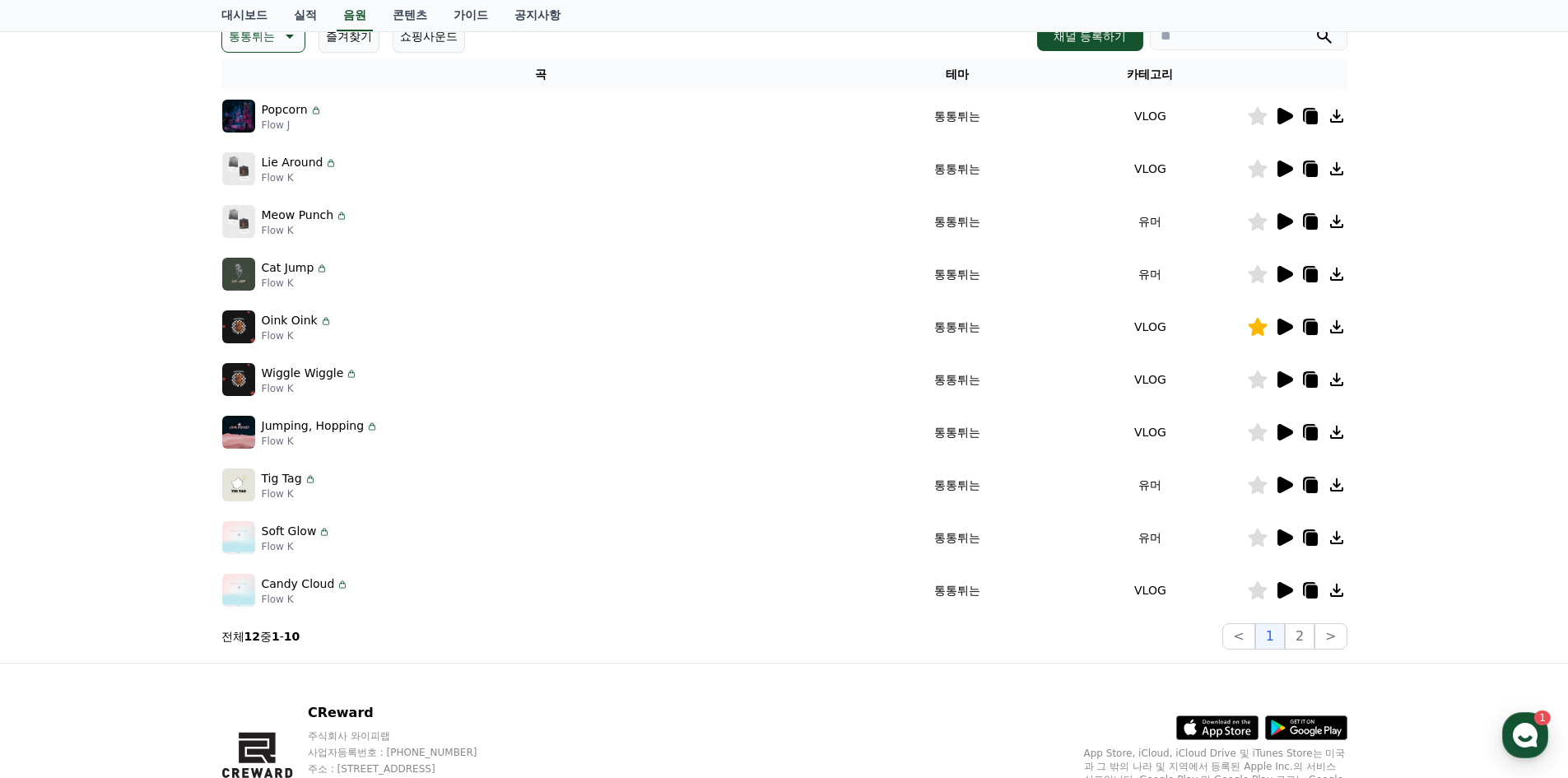
click at [1252, 282] on icon at bounding box center [1256, 273] width 19 height 18
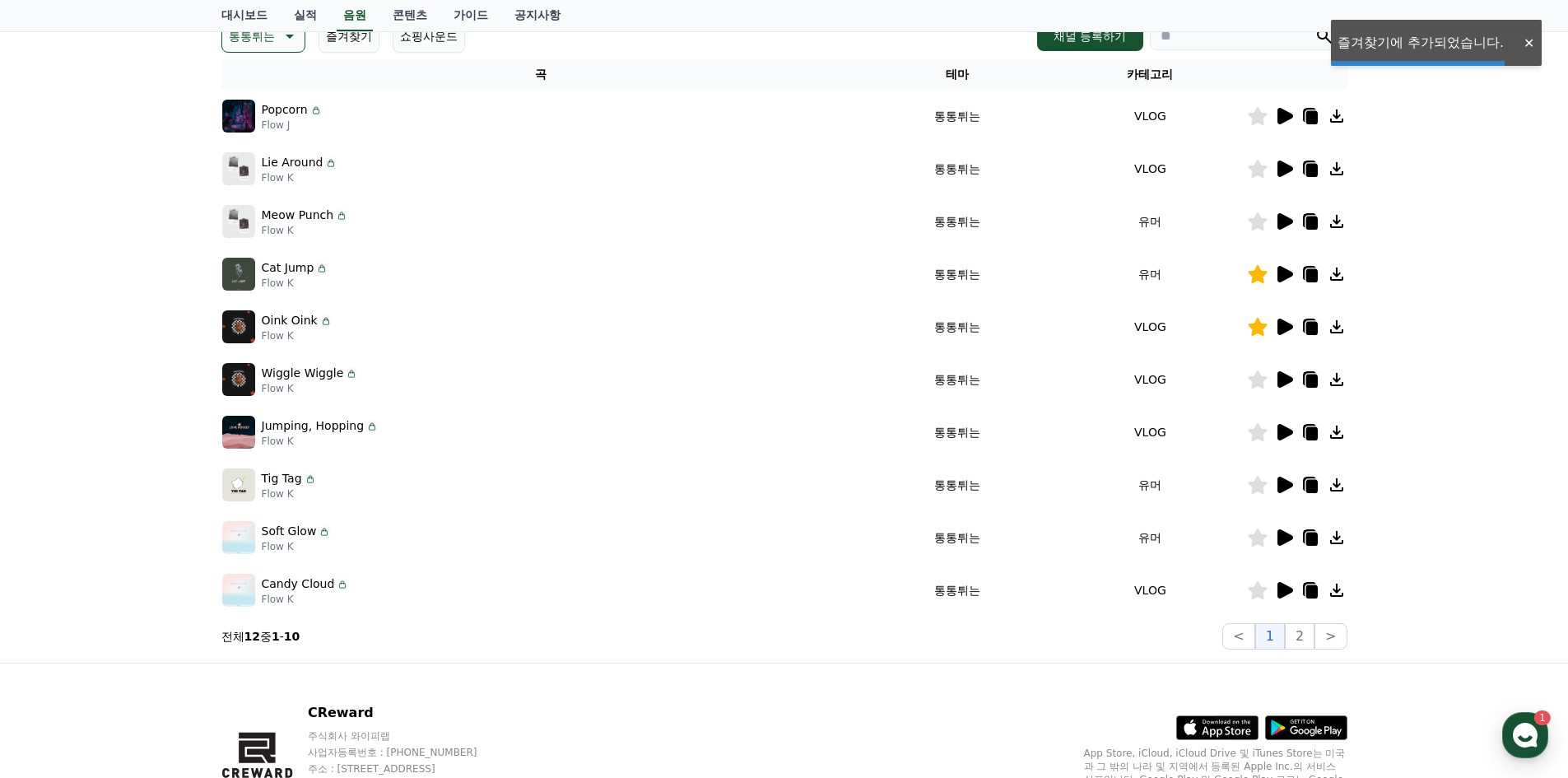
click at [1283, 221] on icon at bounding box center [1285, 220] width 15 height 16
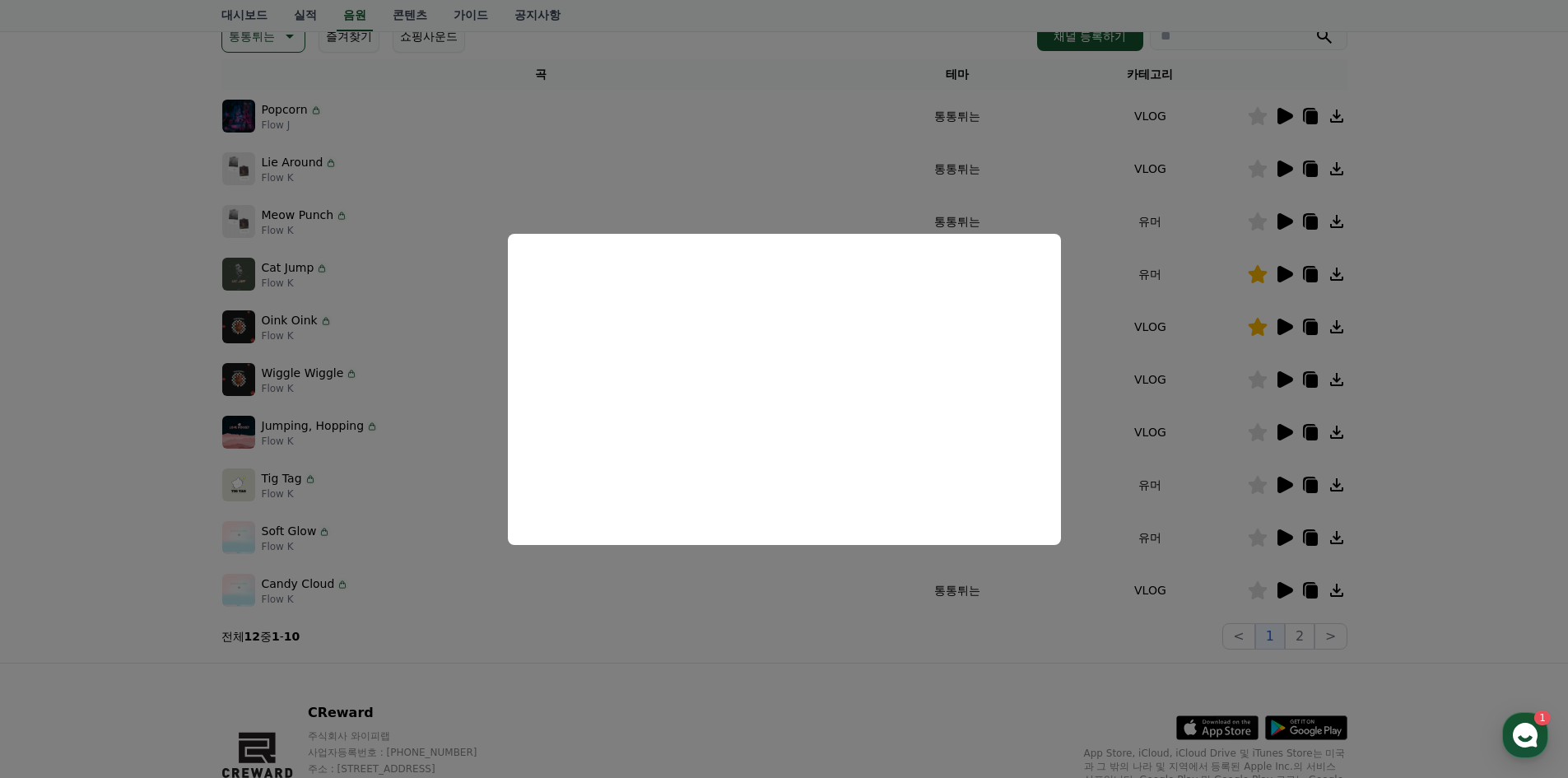
click at [1451, 257] on button "close modal" at bounding box center [784, 389] width 1568 height 778
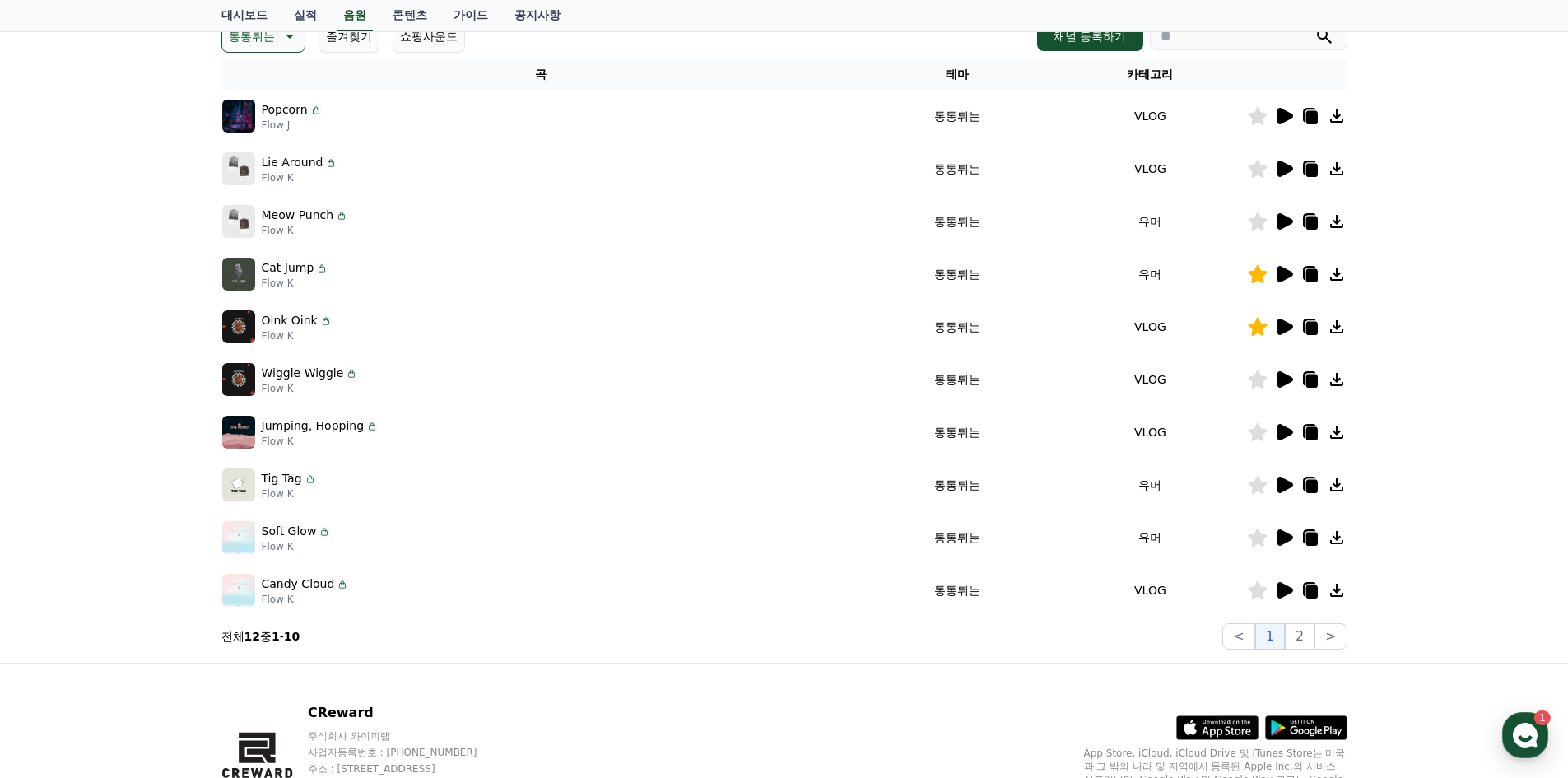
click at [1264, 219] on icon at bounding box center [1256, 220] width 19 height 18
click at [1287, 483] on icon at bounding box center [1285, 484] width 15 height 16
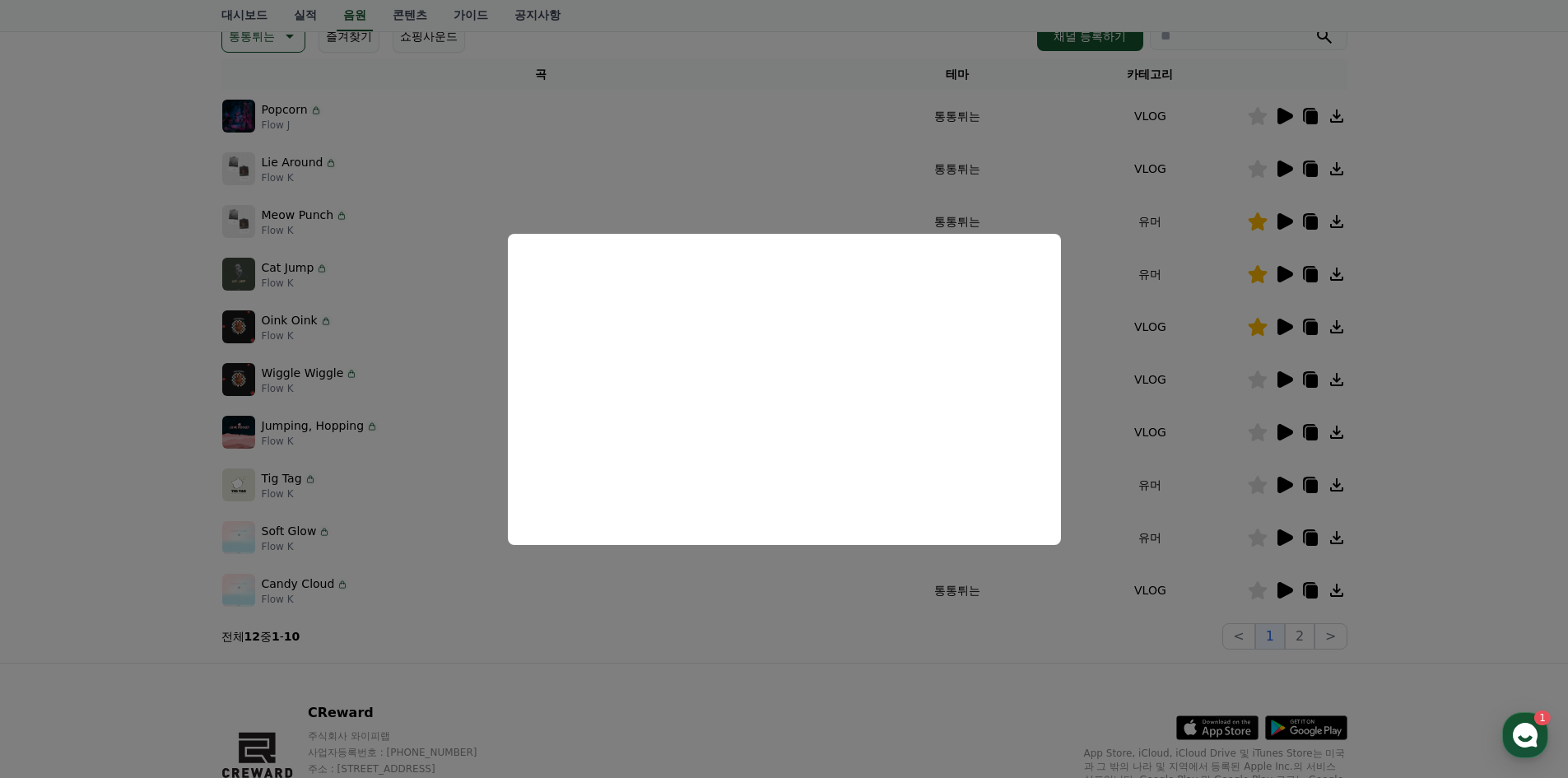
click at [1445, 442] on button "close modal" at bounding box center [784, 389] width 1568 height 778
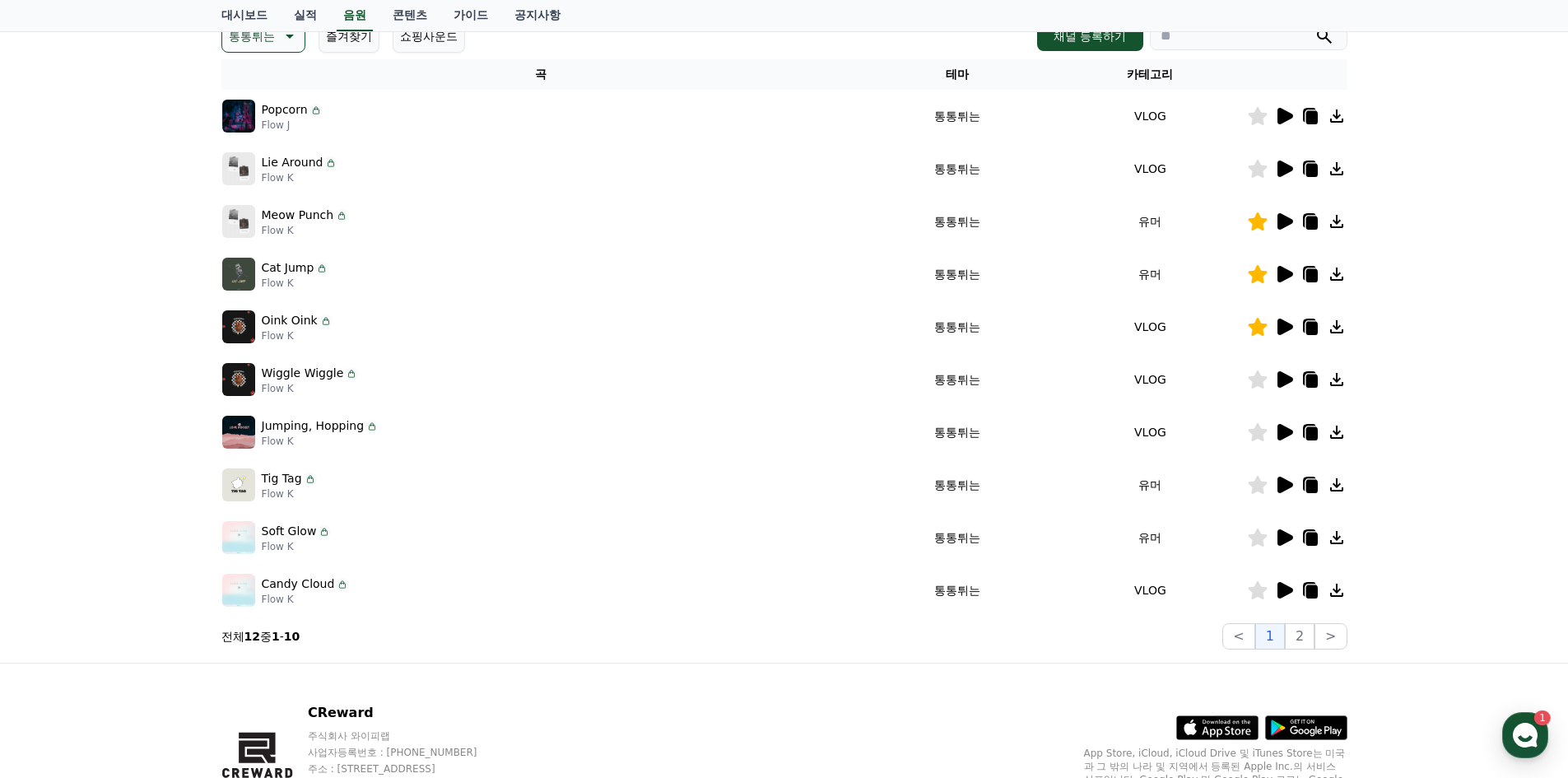
click at [1285, 534] on icon at bounding box center [1285, 537] width 15 height 16
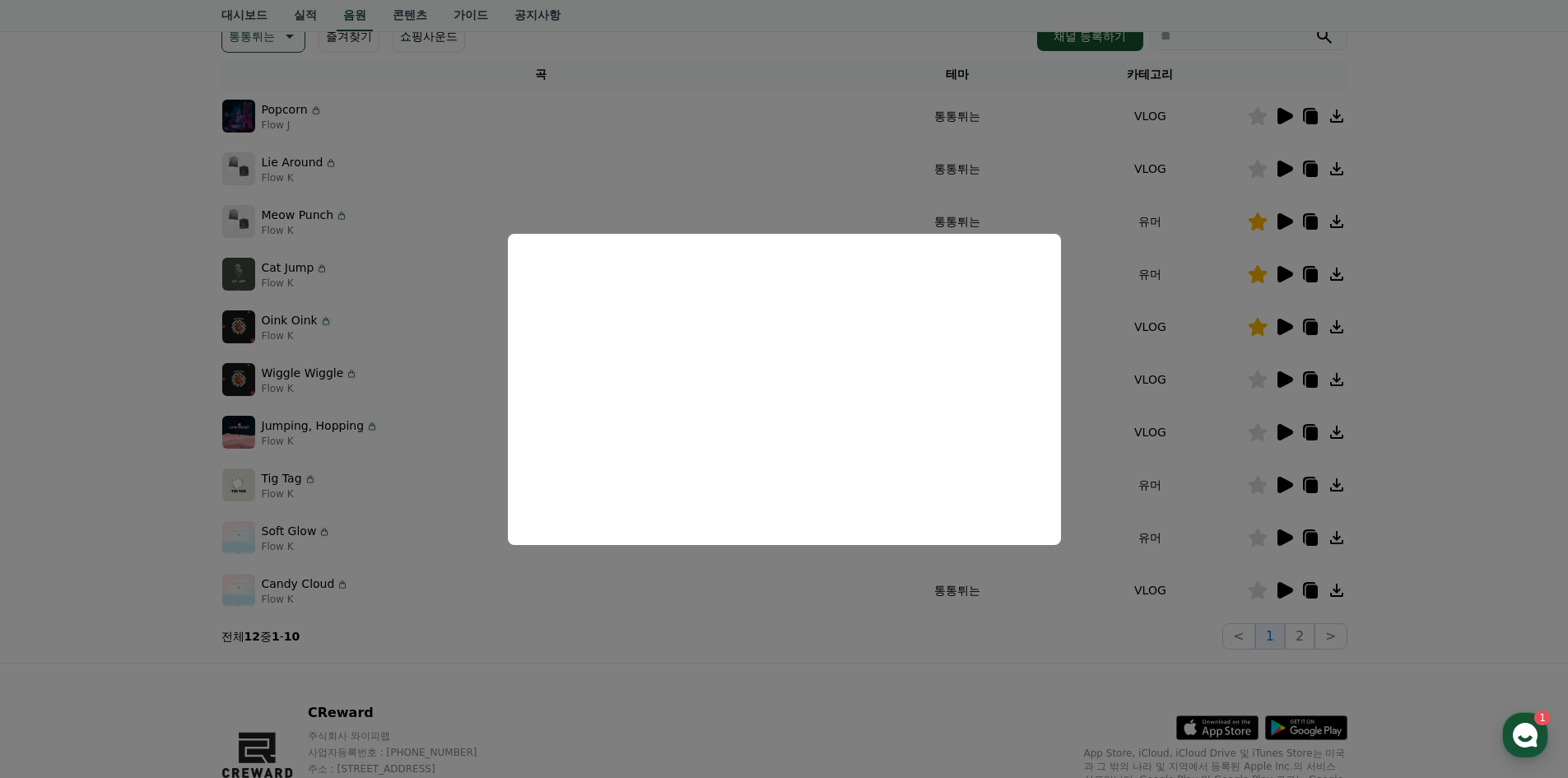
click at [1431, 455] on button "close modal" at bounding box center [784, 389] width 1568 height 778
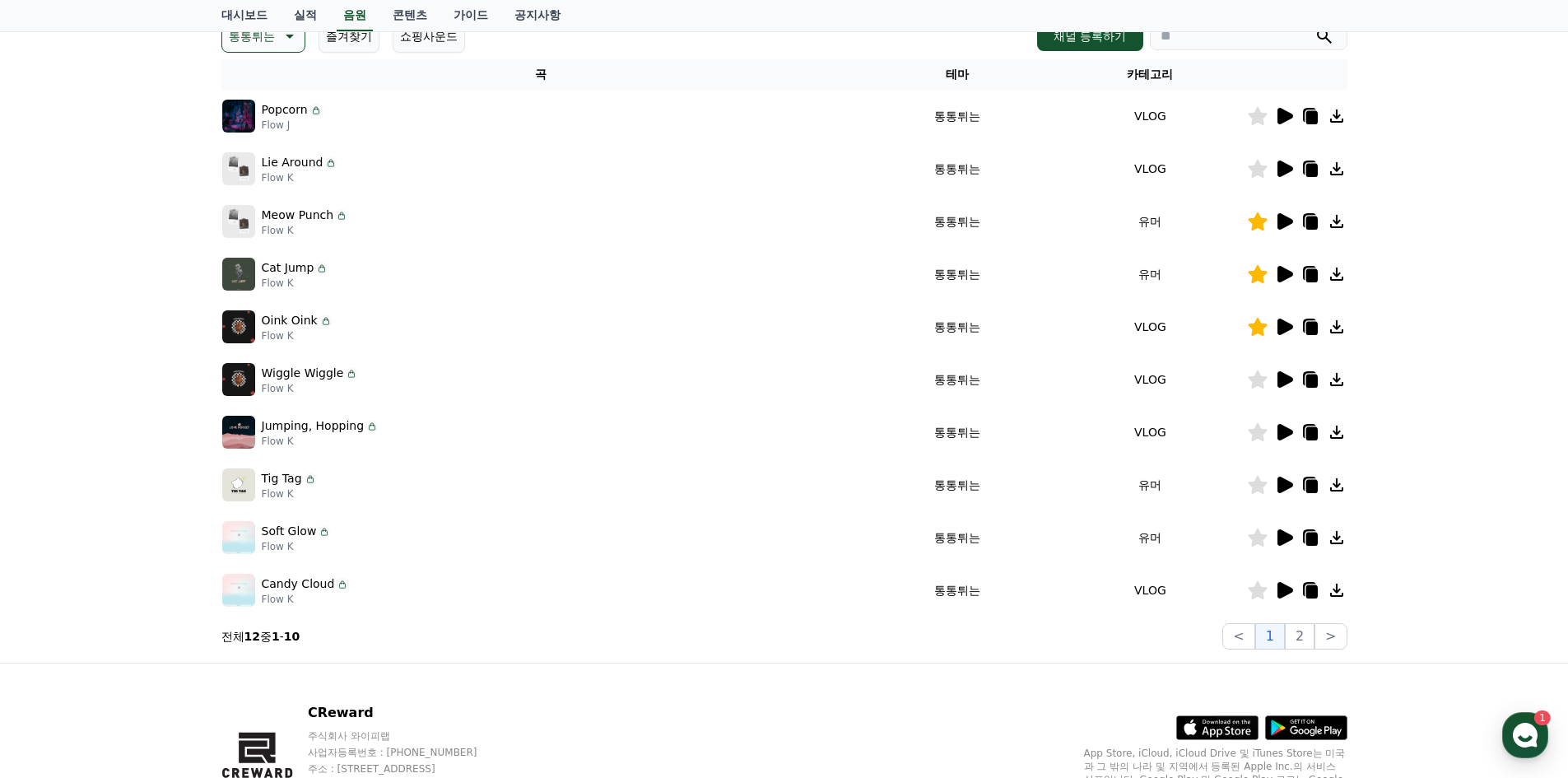
click at [1283, 586] on icon at bounding box center [1285, 589] width 15 height 16
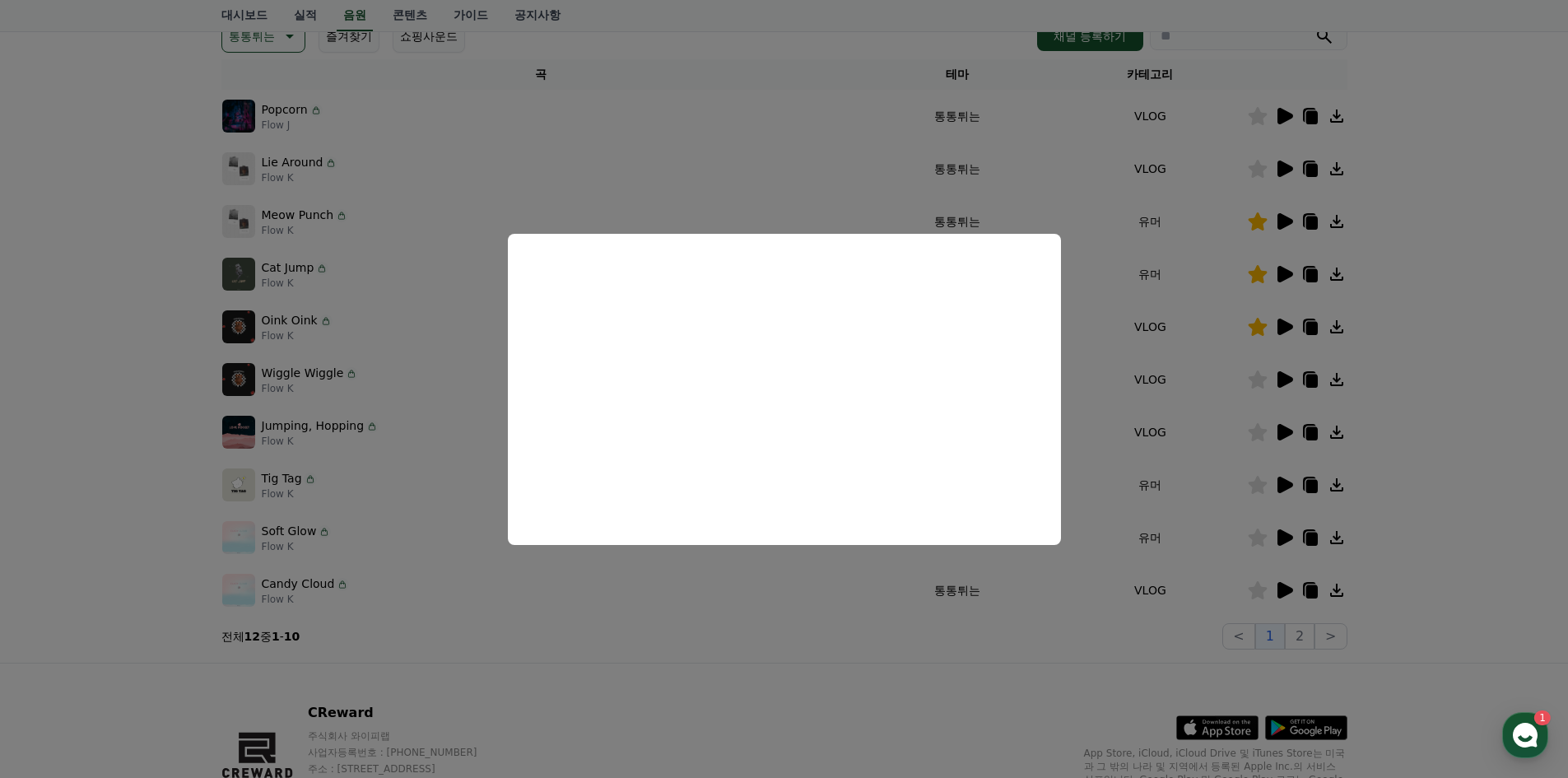
click at [1472, 448] on button "close modal" at bounding box center [784, 389] width 1568 height 778
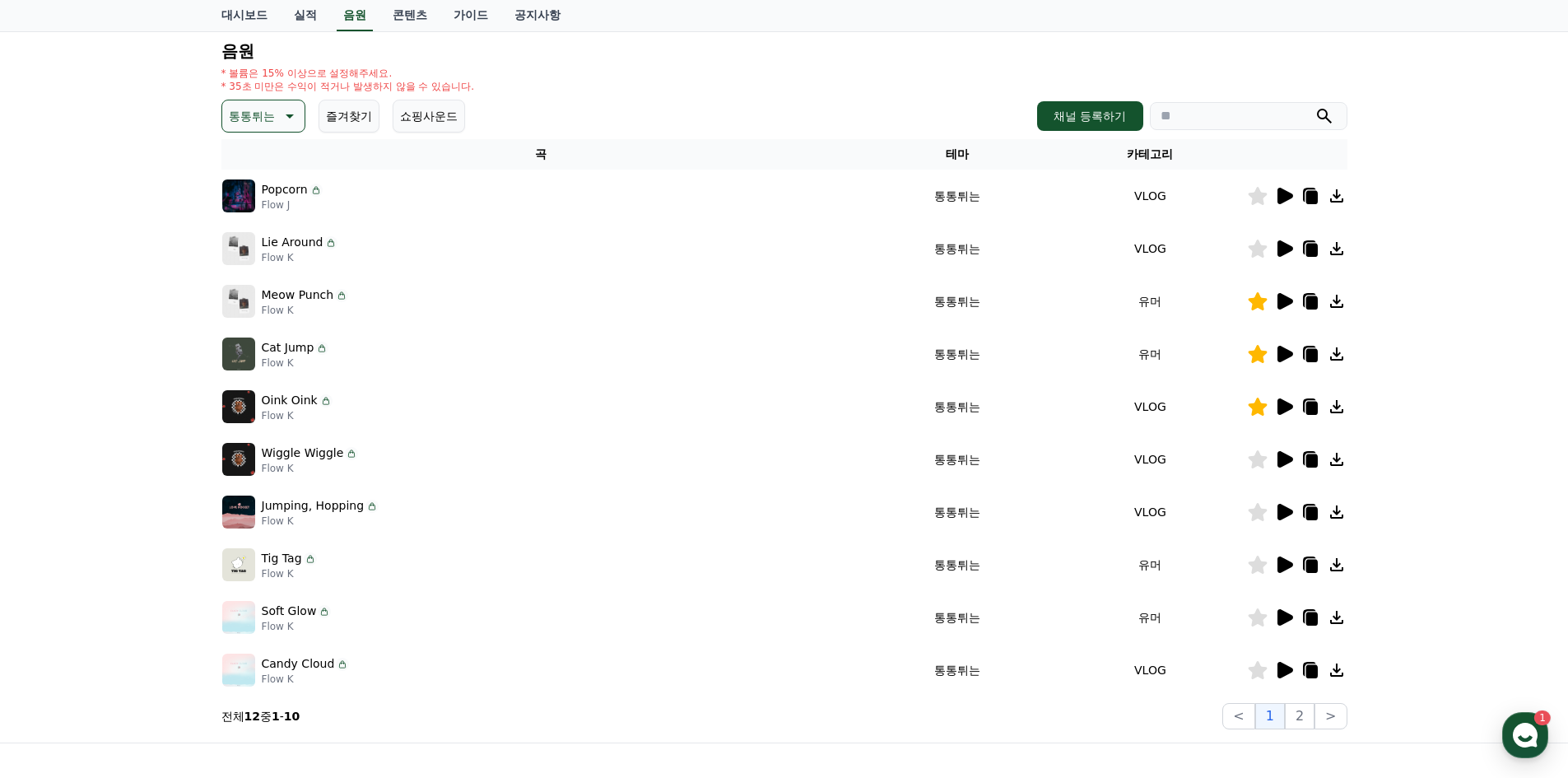
scroll to position [164, 0]
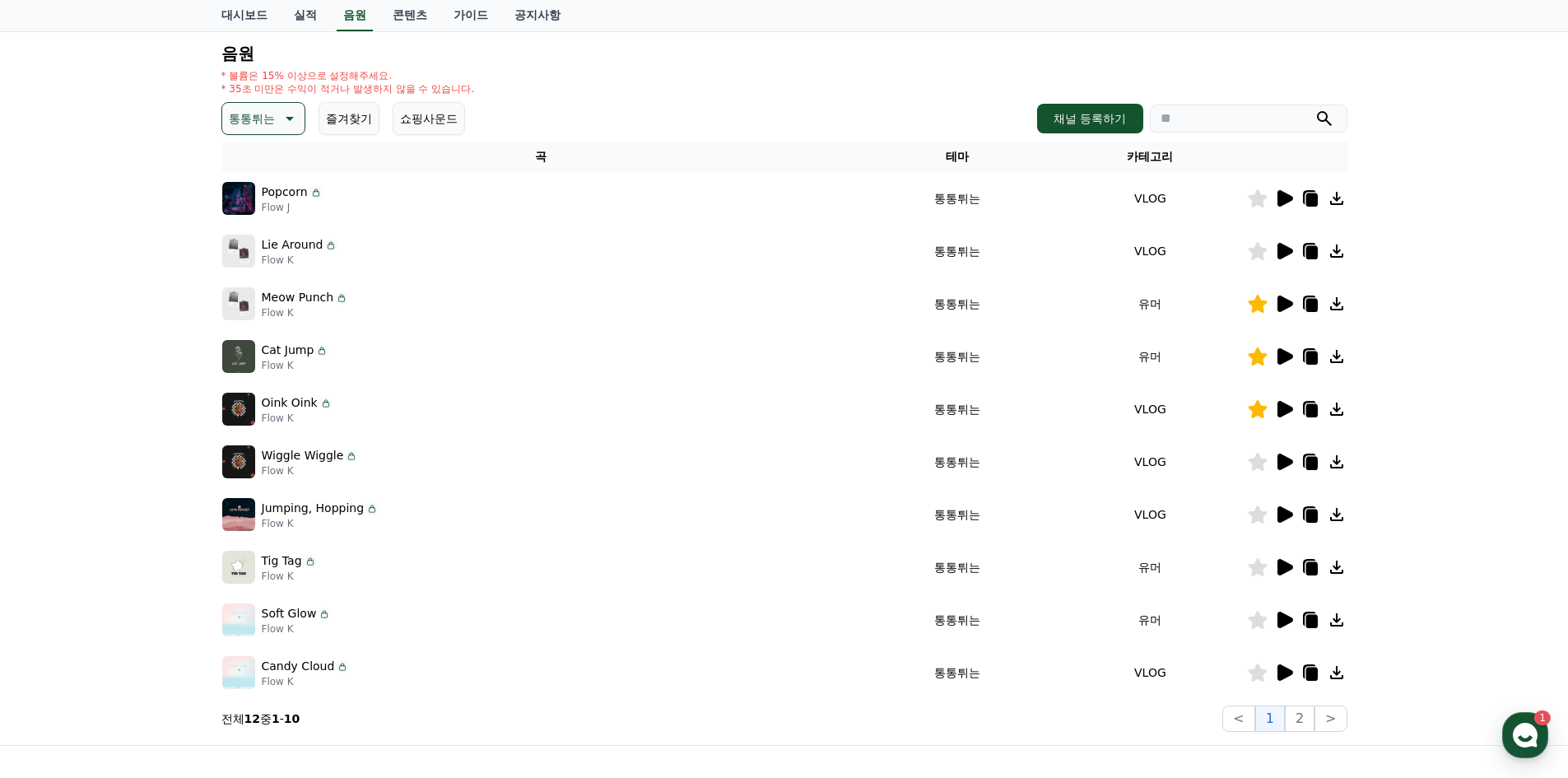
click at [1284, 250] on icon at bounding box center [1285, 250] width 15 height 16
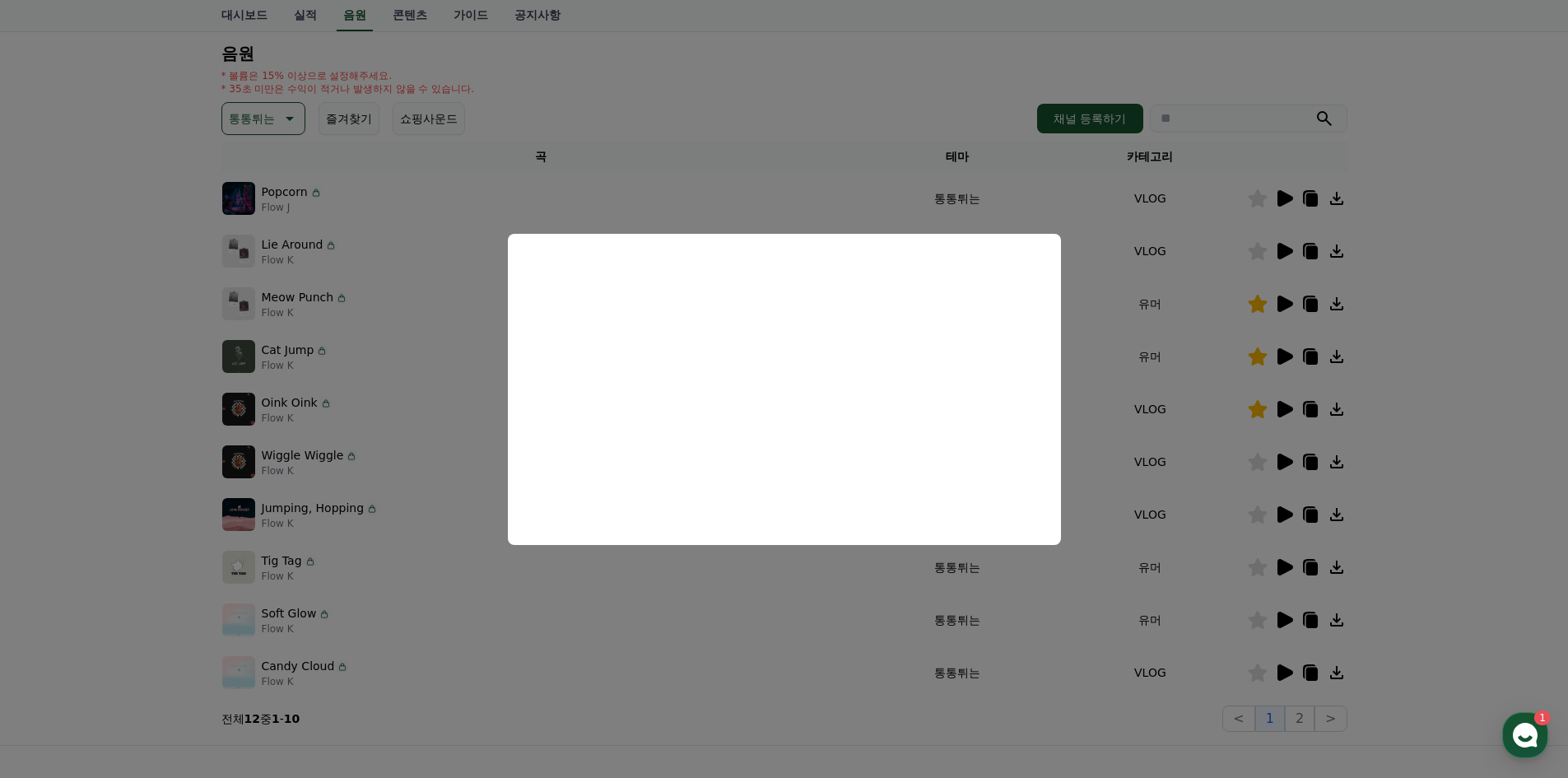
click at [1445, 186] on button "close modal" at bounding box center [784, 389] width 1568 height 778
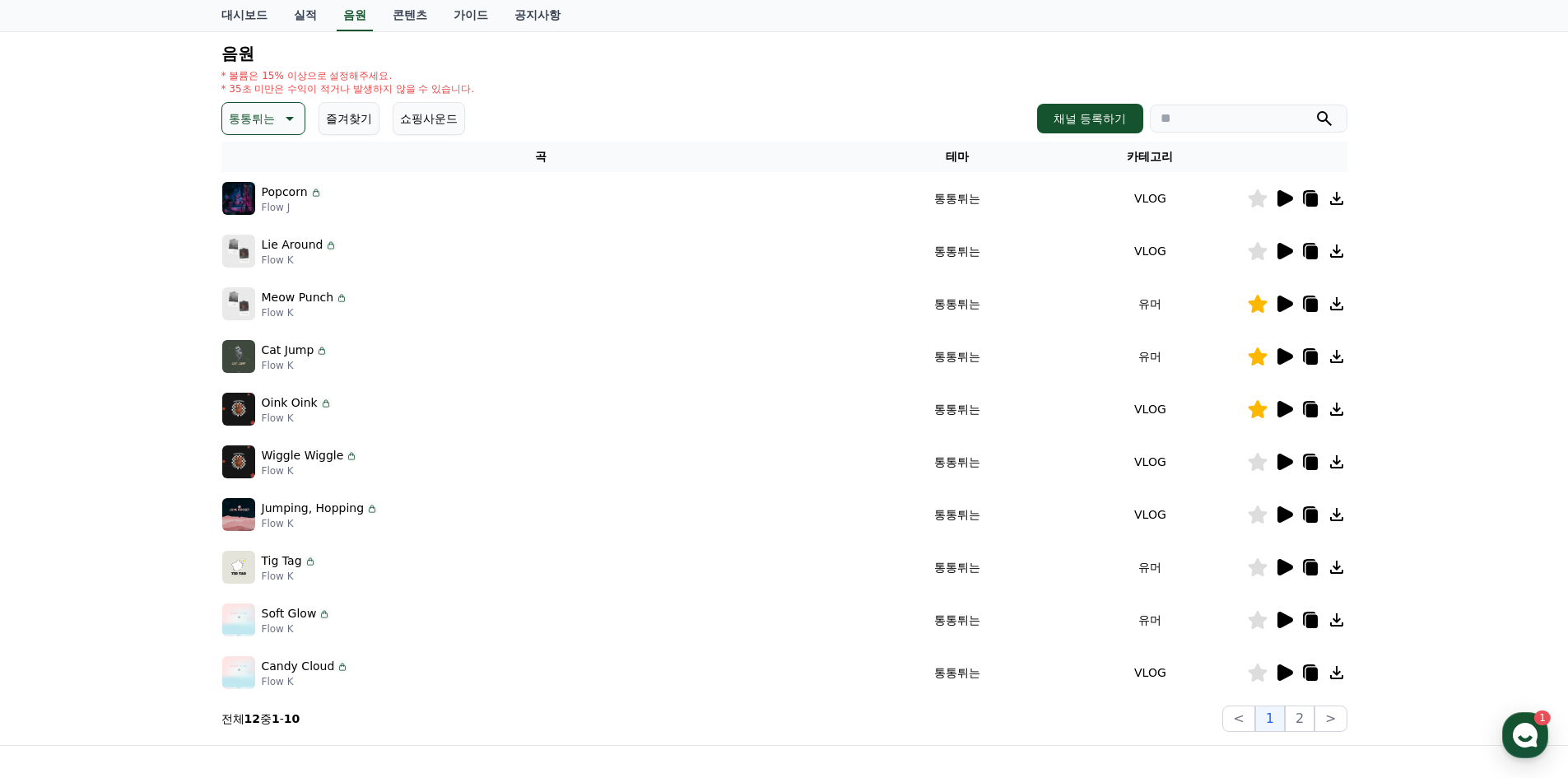
click at [1289, 195] on icon at bounding box center [1285, 197] width 15 height 16
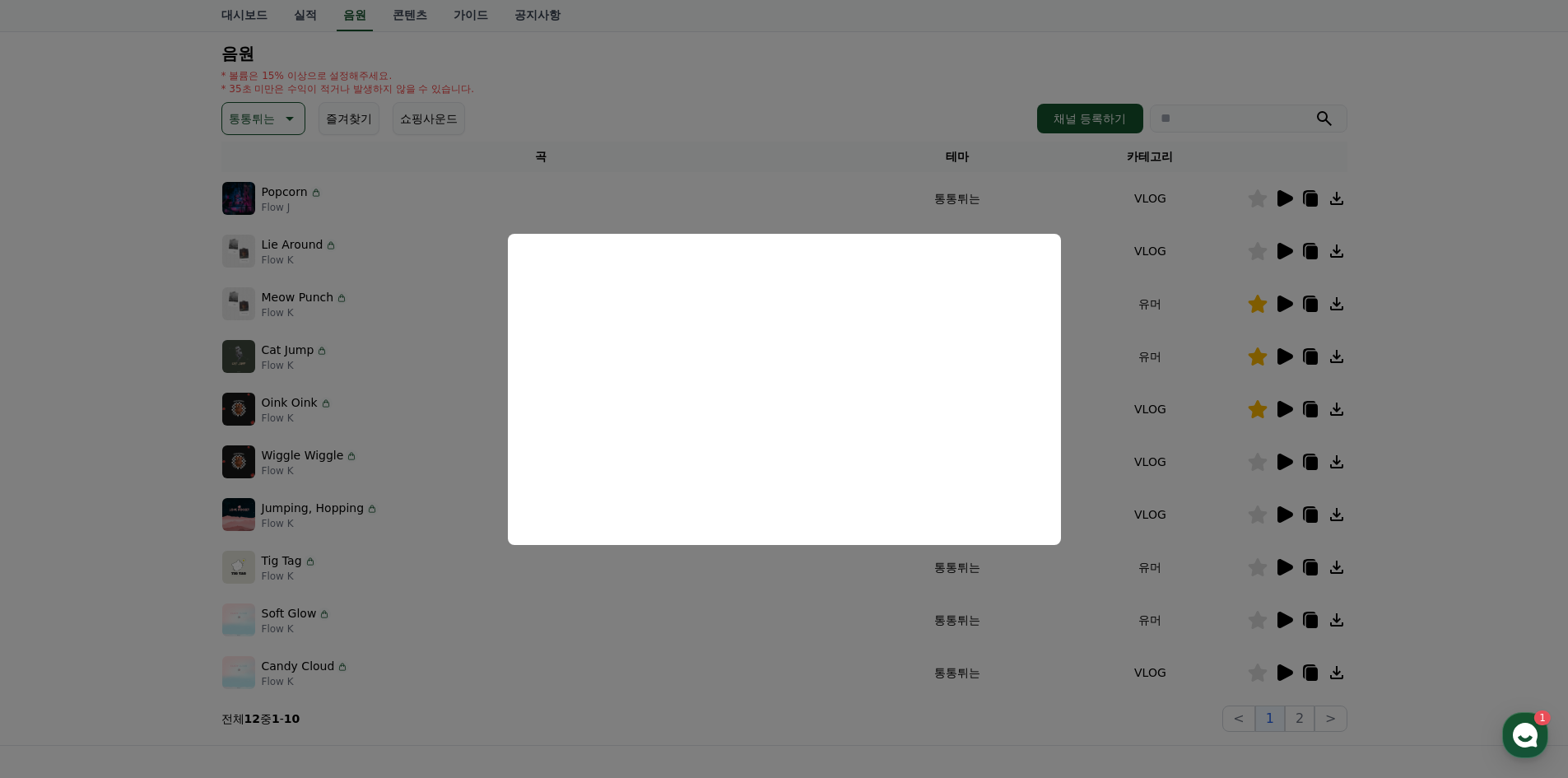
click at [1468, 232] on button "close modal" at bounding box center [784, 389] width 1568 height 778
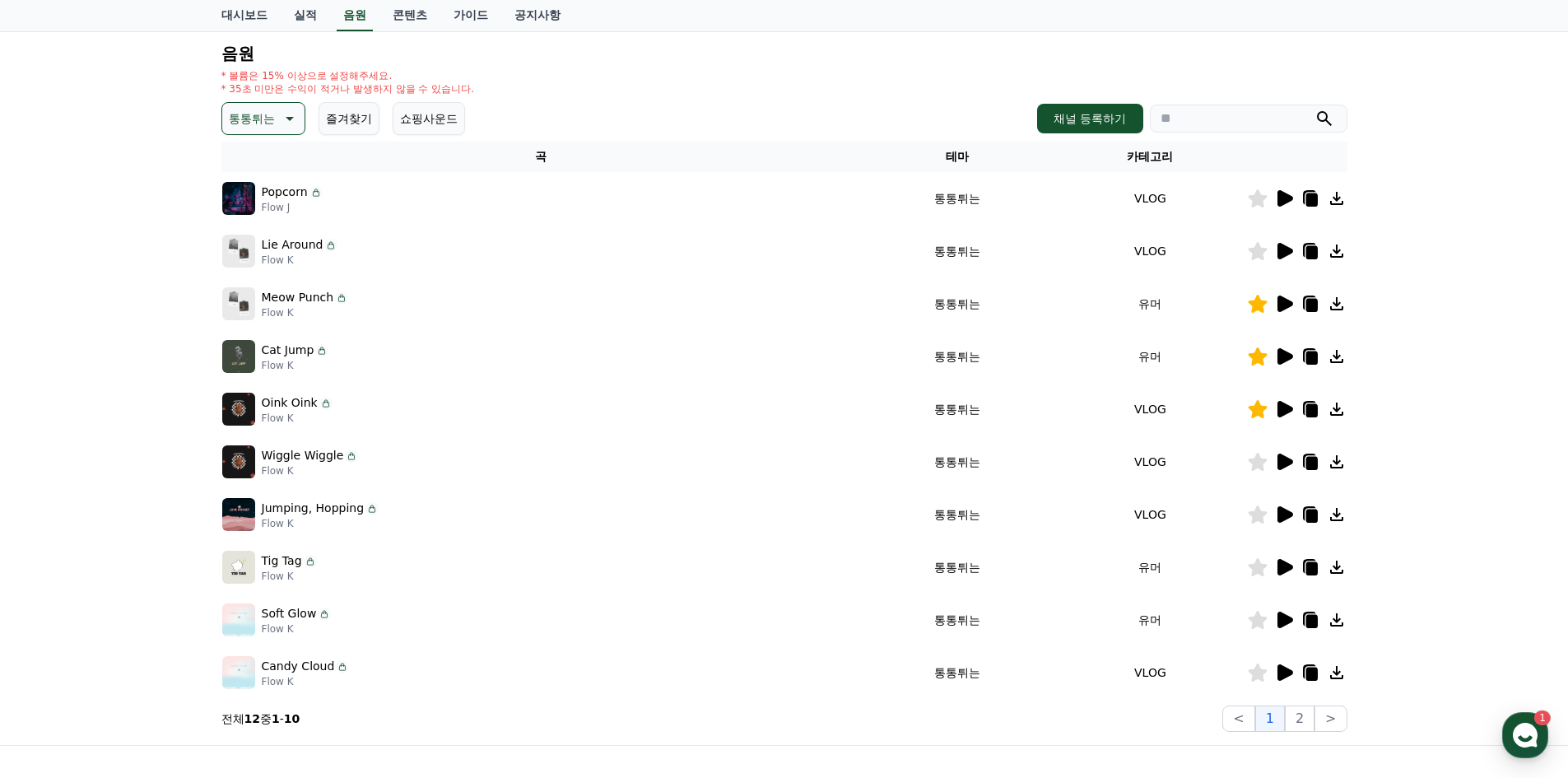
click at [1283, 303] on icon at bounding box center [1285, 303] width 15 height 16
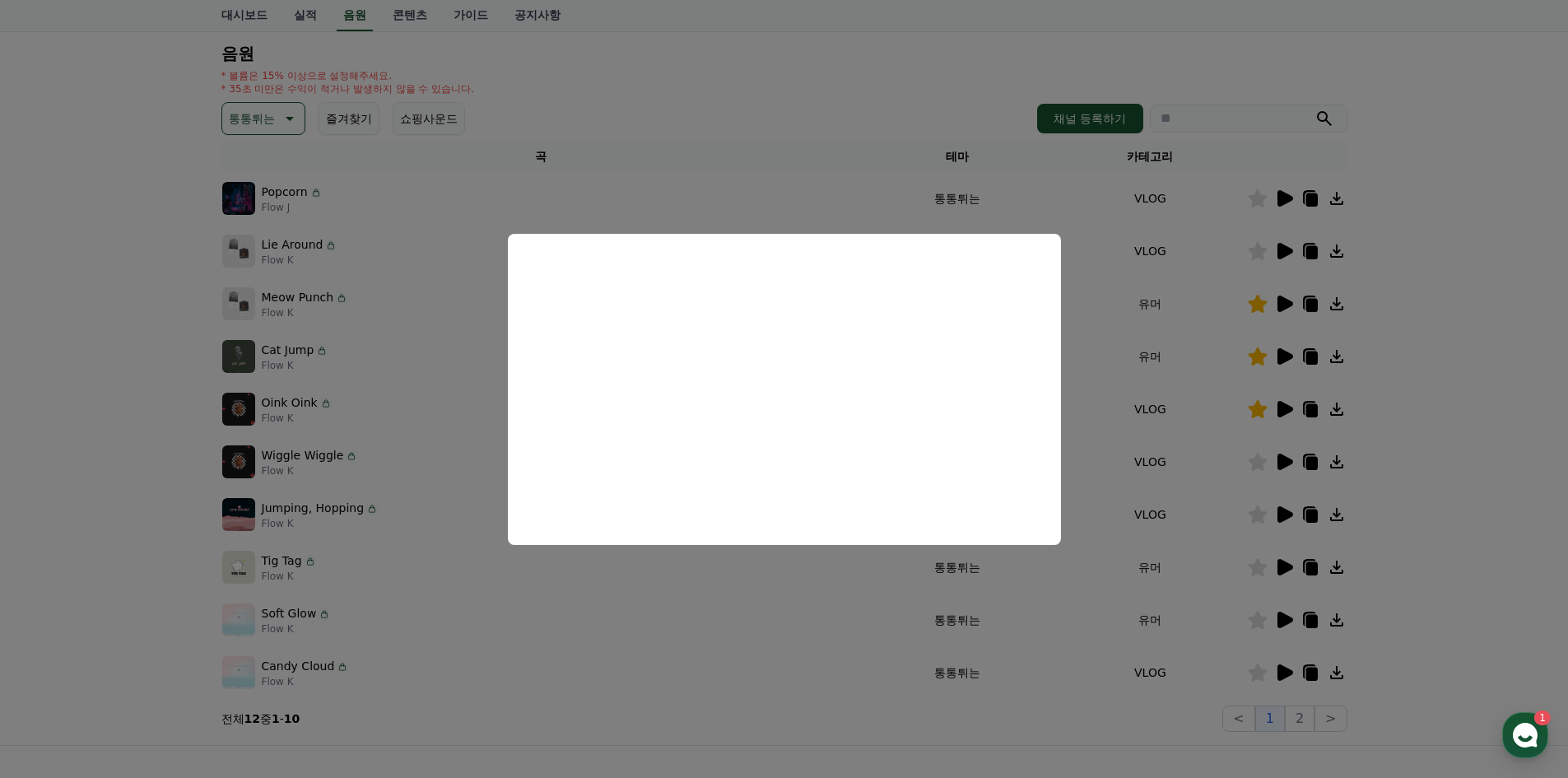
click at [1502, 270] on button "close modal" at bounding box center [784, 389] width 1568 height 778
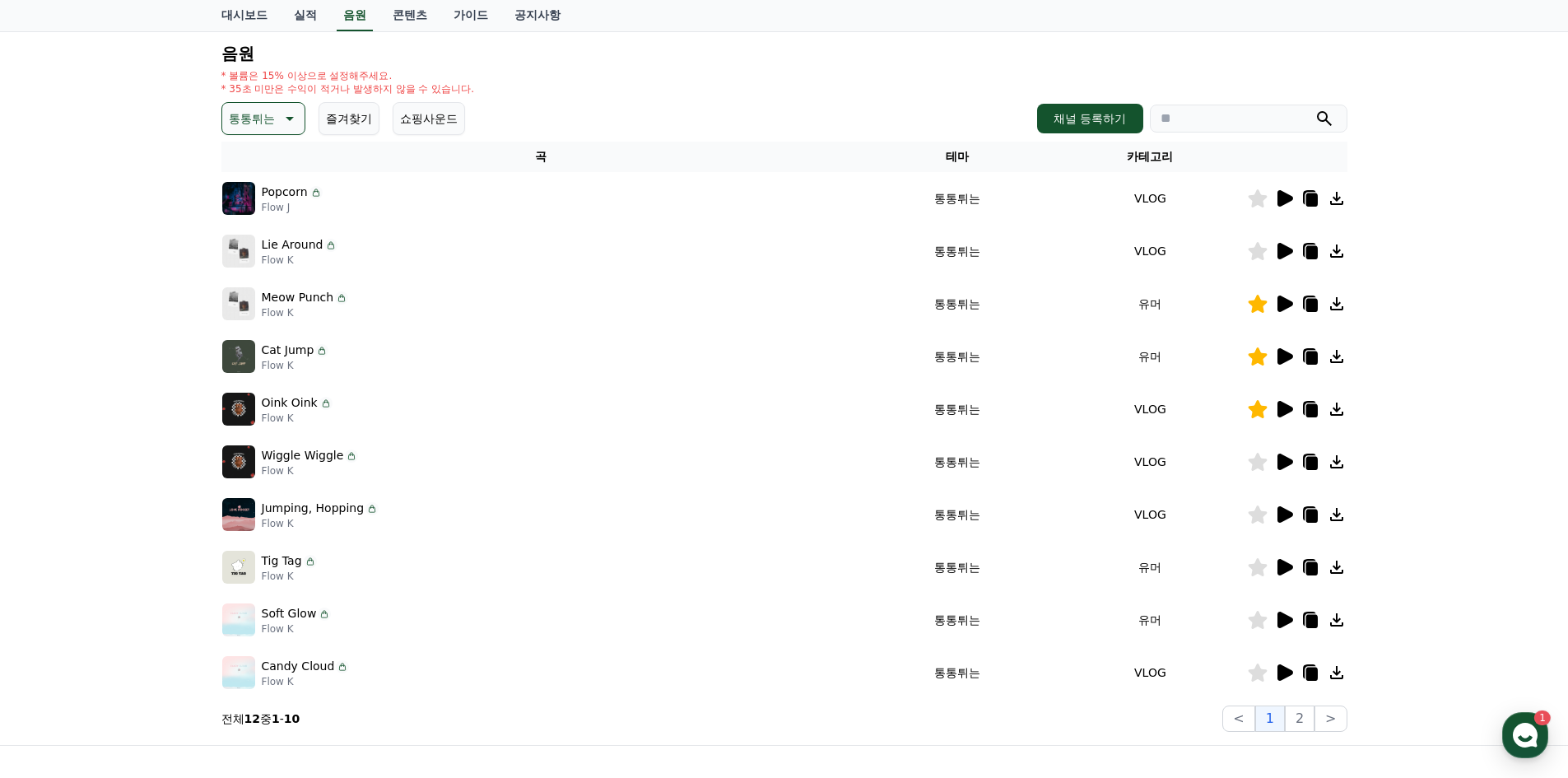
click at [1313, 305] on icon at bounding box center [1311, 305] width 12 height 13
click at [1496, 559] on div "크리워드 음원 서비스 이용 시 유의사항 음원 * 볼륨은 15% 이상으로 설정해주세요. * 35초 미만은 수익이 적거나 발생하지 않을 수 있습니…" at bounding box center [784, 346] width 1568 height 796
